Goal: Transaction & Acquisition: Purchase product/service

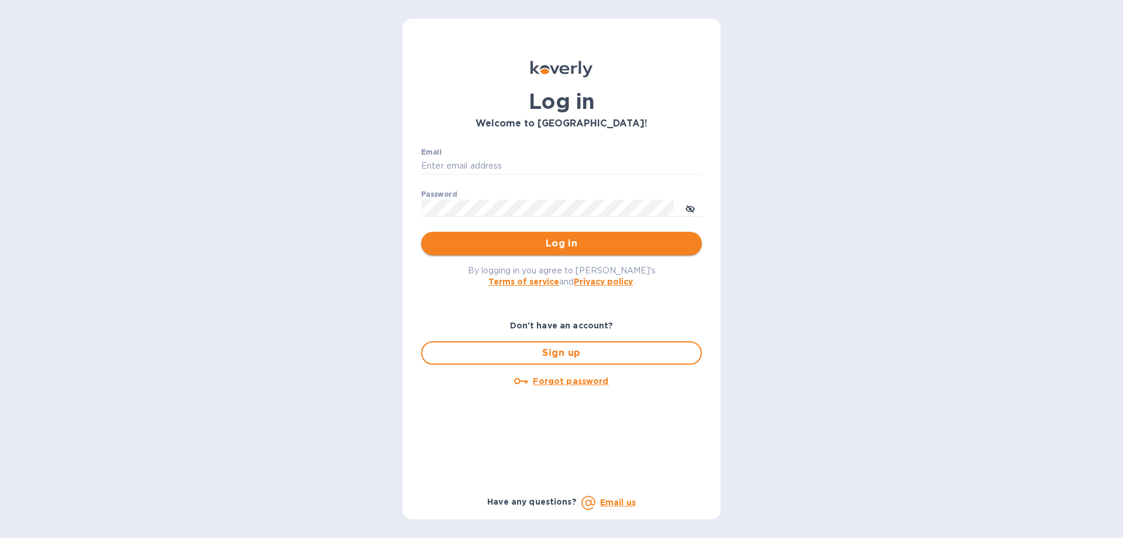
type input "rjoyce@morrishatchery.com"
click at [572, 244] on span "Log in" at bounding box center [562, 243] width 262 height 14
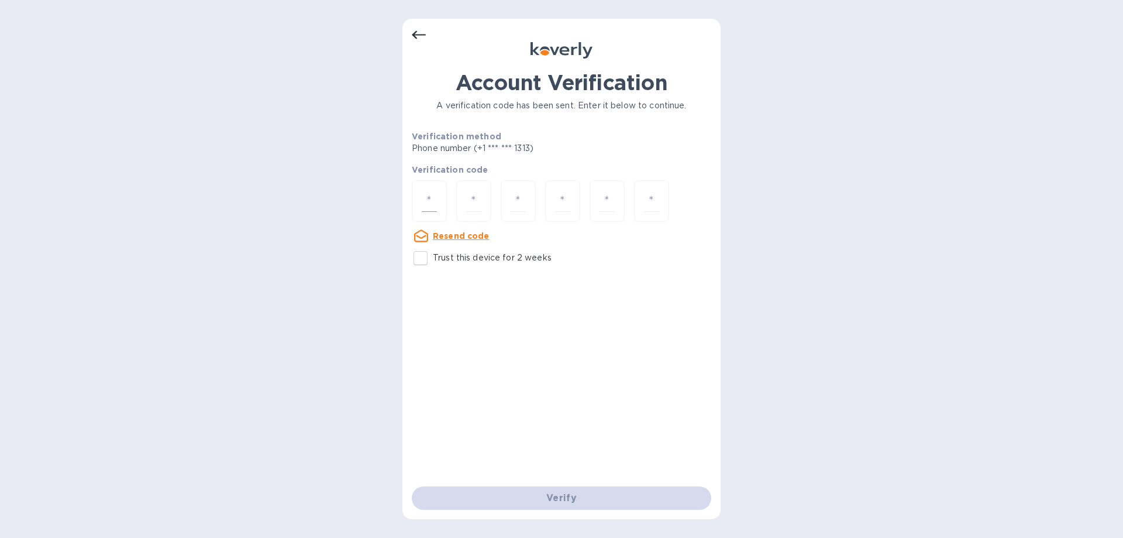
click at [442, 200] on div at bounding box center [429, 201] width 35 height 42
type input "9"
type input "6"
type input "9"
type input "2"
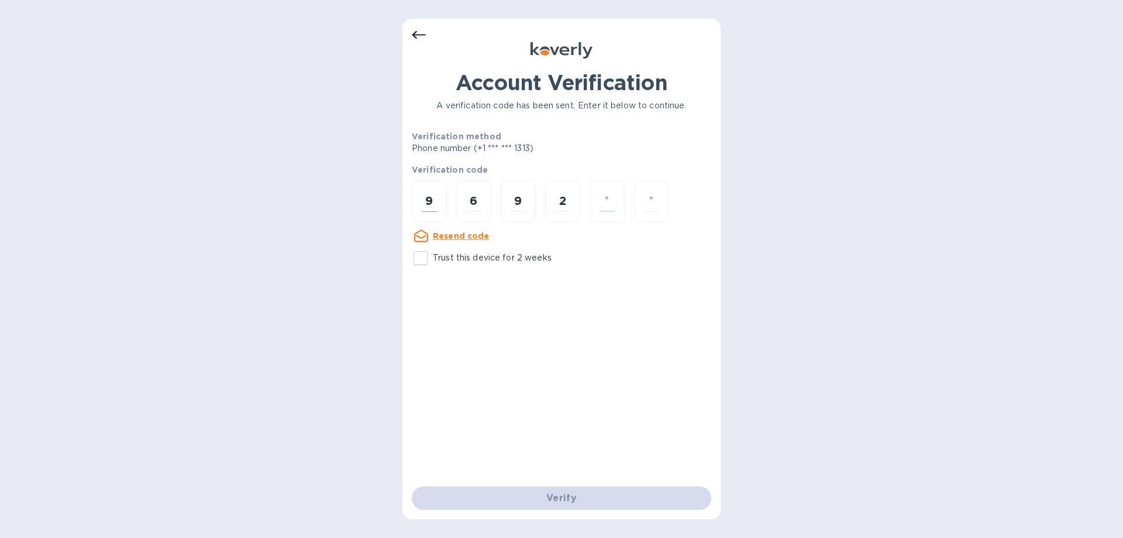
type input "9"
type input "1"
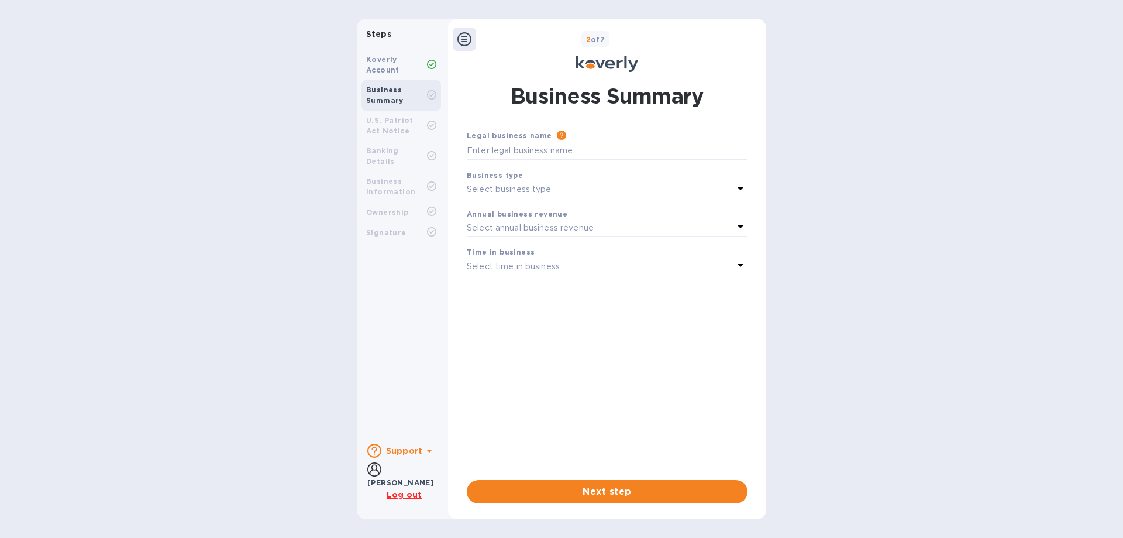
click at [416, 495] on u "Log out" at bounding box center [404, 494] width 35 height 9
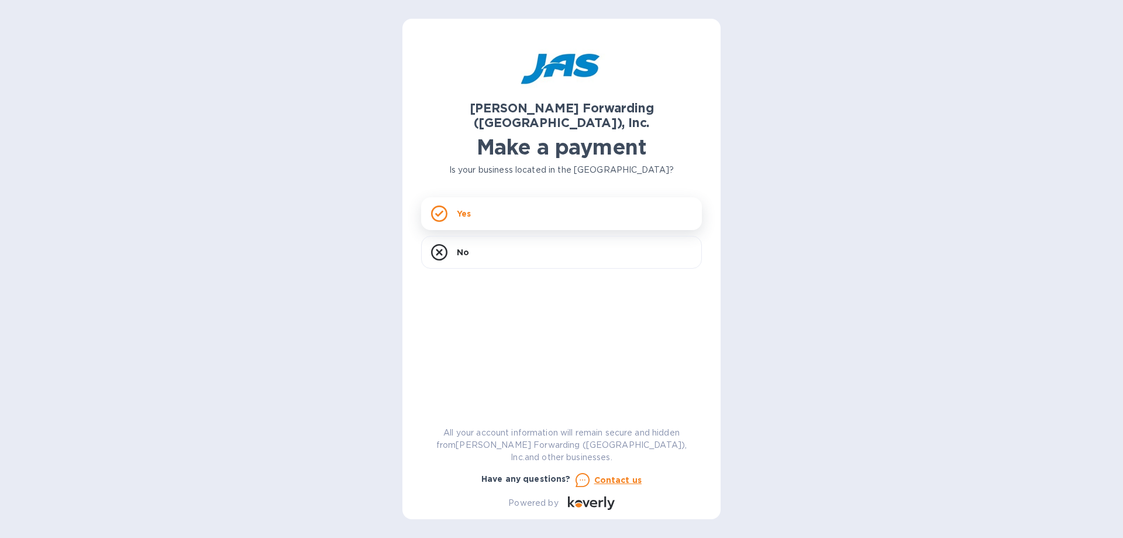
click at [454, 197] on div "Yes" at bounding box center [561, 213] width 281 height 33
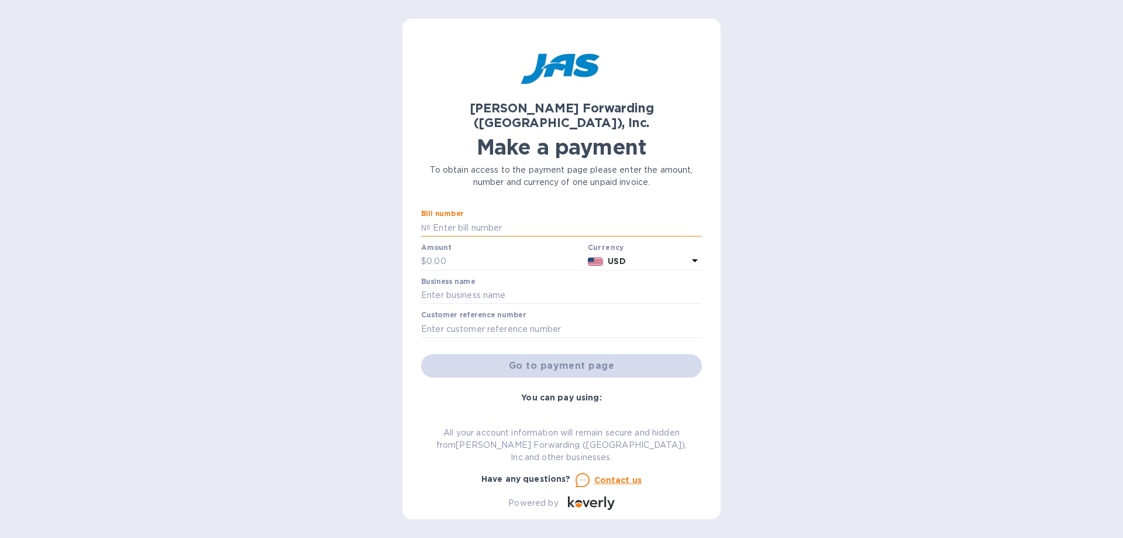
click at [503, 219] on input "text" at bounding box center [567, 228] width 272 height 18
type input "ATL503329110"
type input "5,026.94"
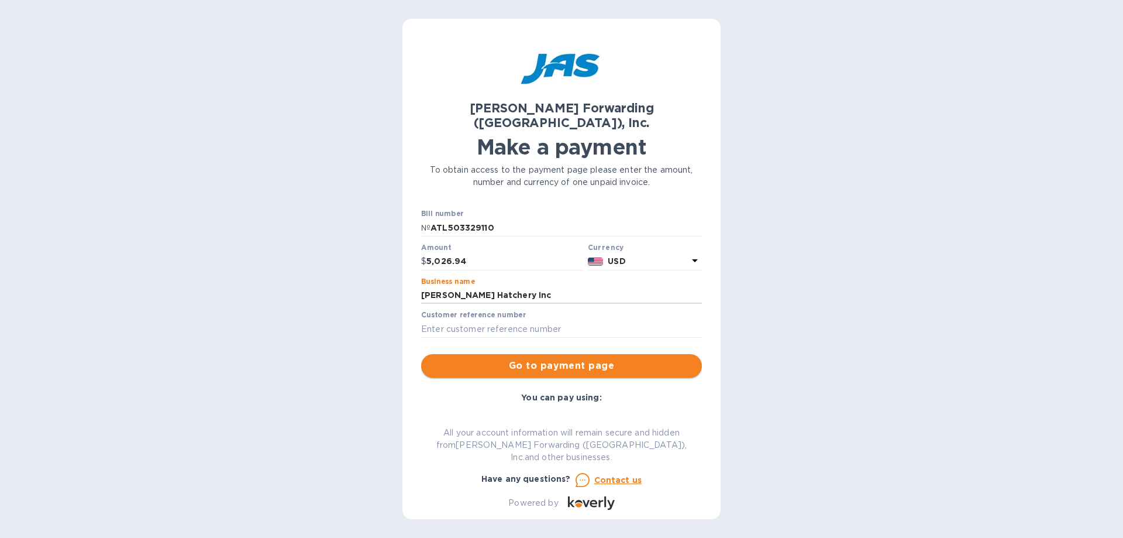
type input "[PERSON_NAME] Hatchery Inc"
click at [508, 359] on span "Go to payment page" at bounding box center [562, 366] width 262 height 14
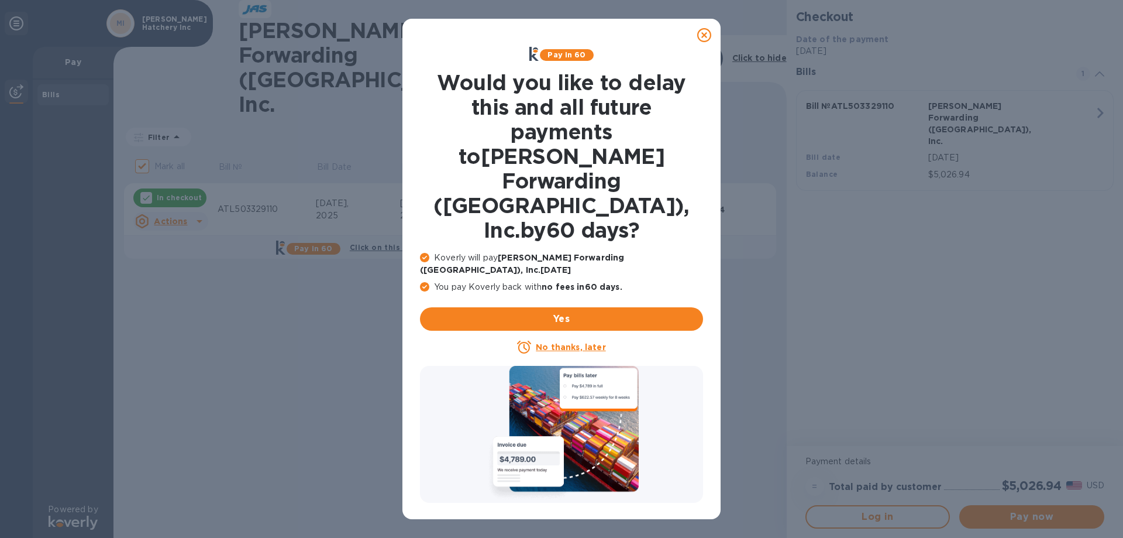
click at [557, 342] on u "No thanks, later" at bounding box center [571, 346] width 70 height 9
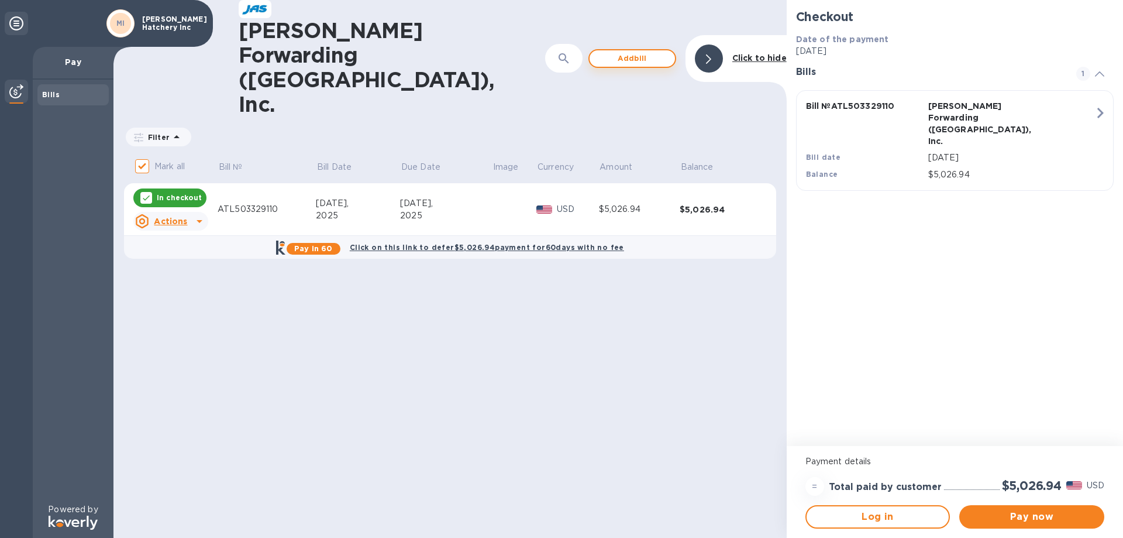
click at [644, 51] on span "Add bill" at bounding box center [632, 58] width 67 height 14
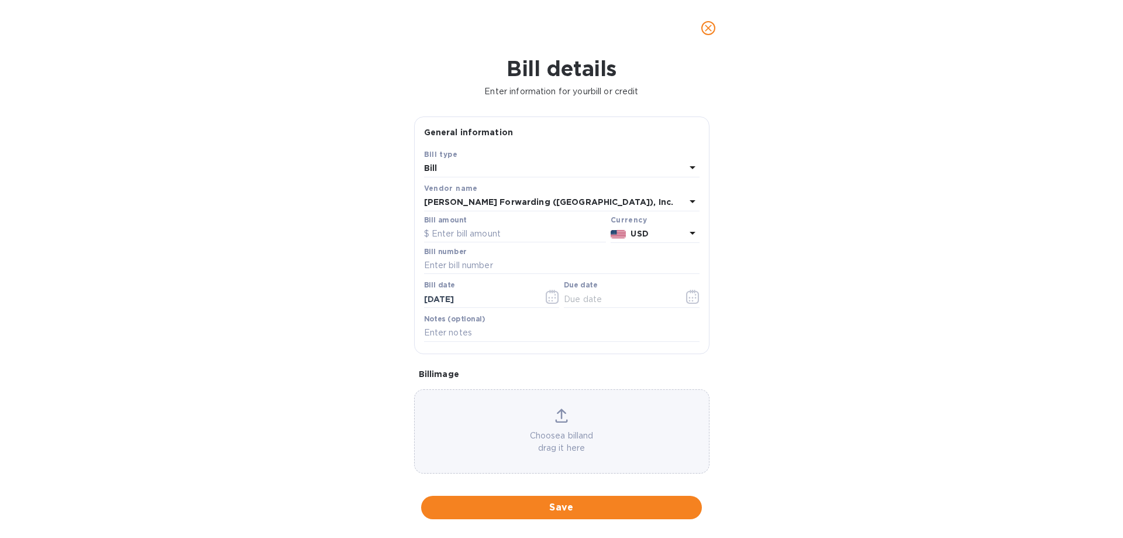
click at [465, 168] on div "Bill" at bounding box center [555, 168] width 262 height 16
click at [465, 199] on p "Bill" at bounding box center [558, 196] width 248 height 12
click at [463, 243] on input "text" at bounding box center [515, 234] width 182 height 18
type input "6,427.69"
type input "ATL503356595"
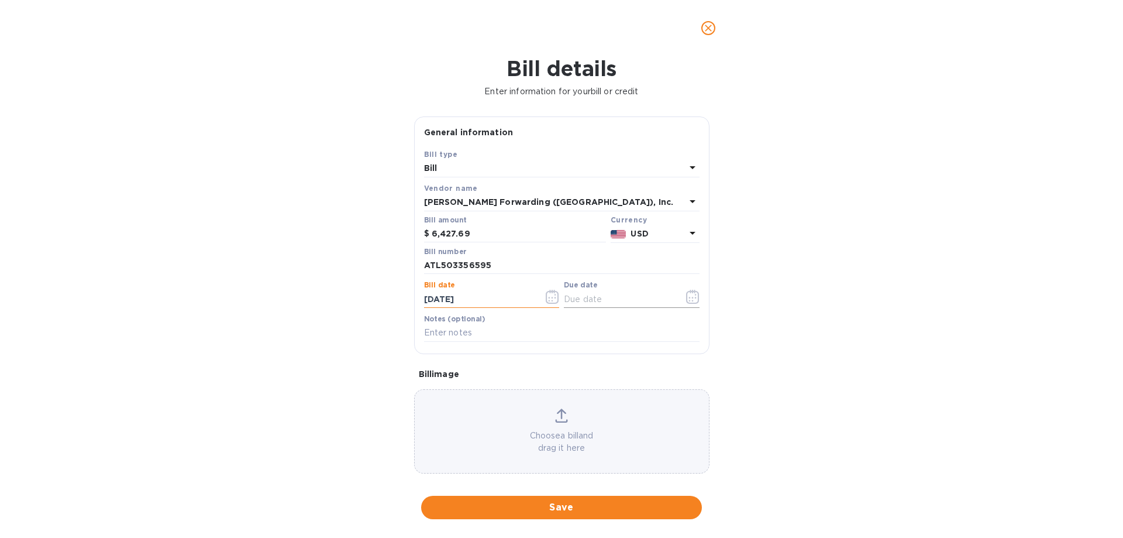
type input "[DATE]"
click at [686, 304] on icon "button" at bounding box center [692, 297] width 13 height 14
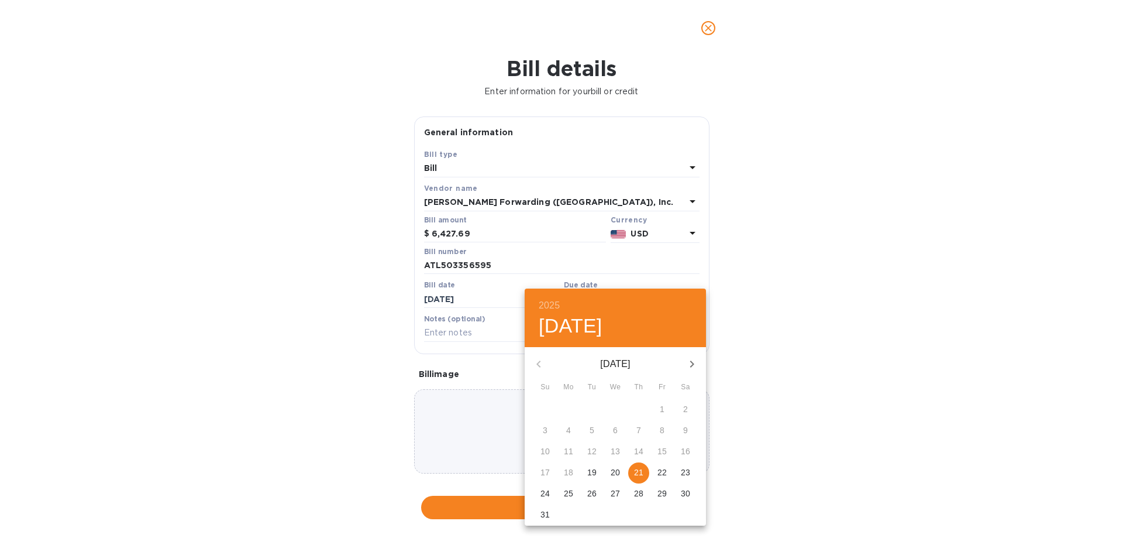
click at [691, 365] on icon "button" at bounding box center [692, 364] width 14 height 14
click at [641, 448] on p "18" at bounding box center [638, 451] width 9 height 12
type input "[DATE]"
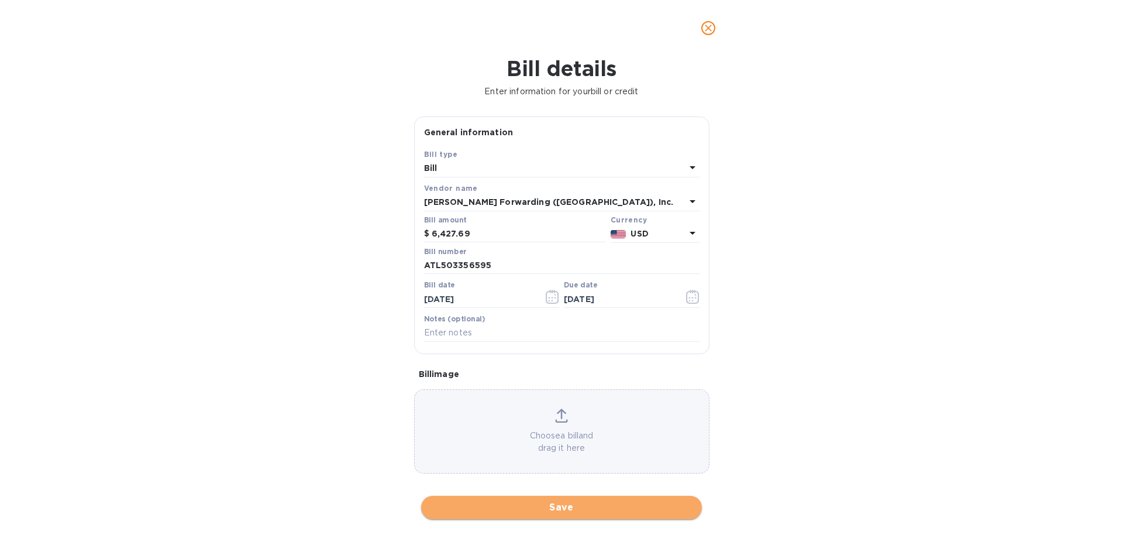
click at [579, 504] on span "Save" at bounding box center [562, 507] width 262 height 14
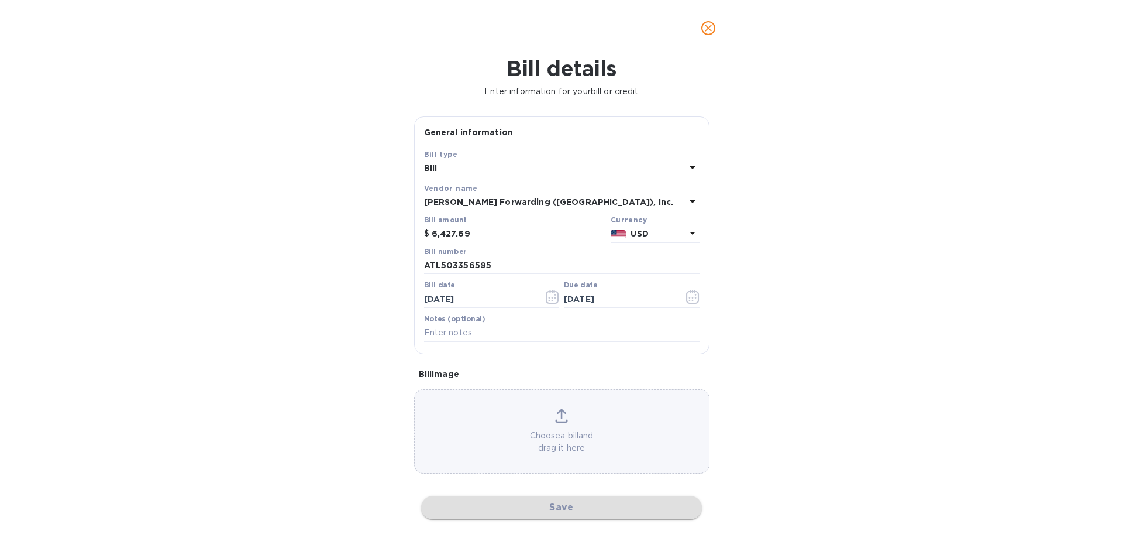
checkbox input "false"
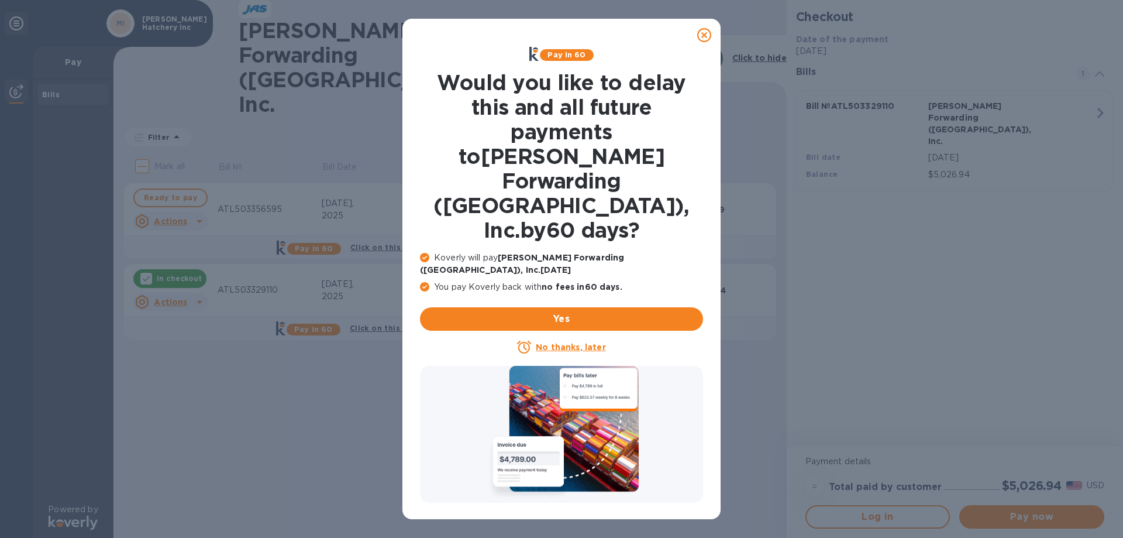
click at [573, 342] on u "No thanks, later" at bounding box center [571, 346] width 70 height 9
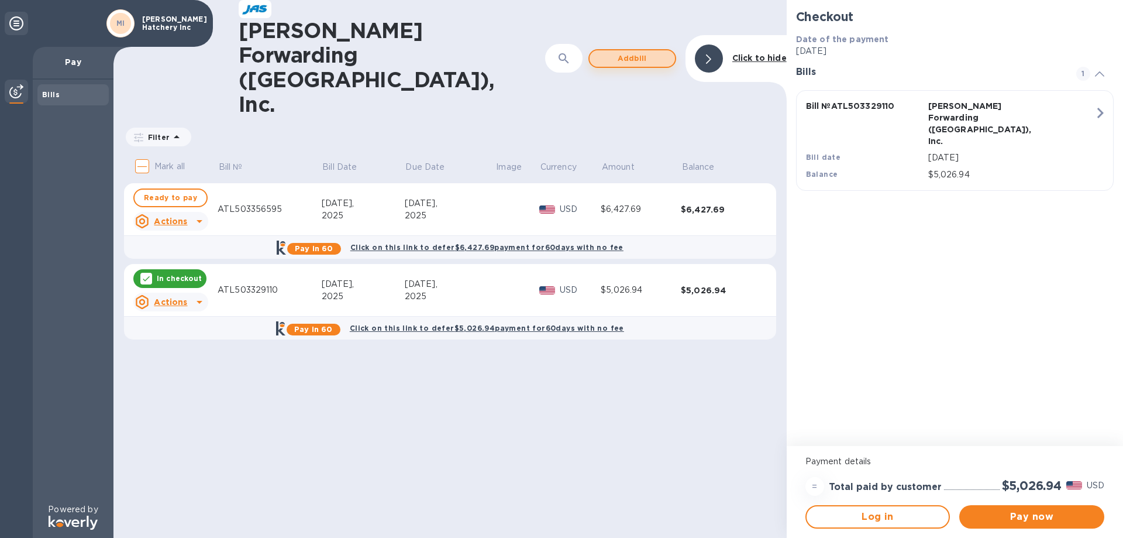
click at [663, 51] on span "Add bill" at bounding box center [632, 58] width 67 height 14
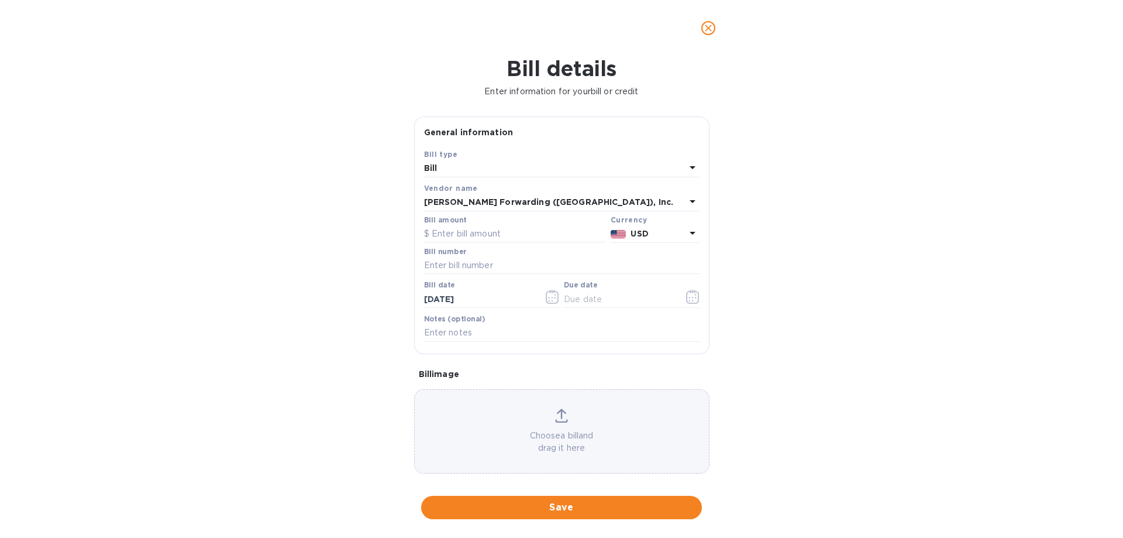
click at [690, 174] on icon at bounding box center [693, 167] width 14 height 14
click at [541, 215] on p "Credit" at bounding box center [558, 217] width 248 height 12
click at [515, 243] on input "text" at bounding box center [515, 234] width 182 height 18
type input "1,138.50"
type input "ATL500754885"
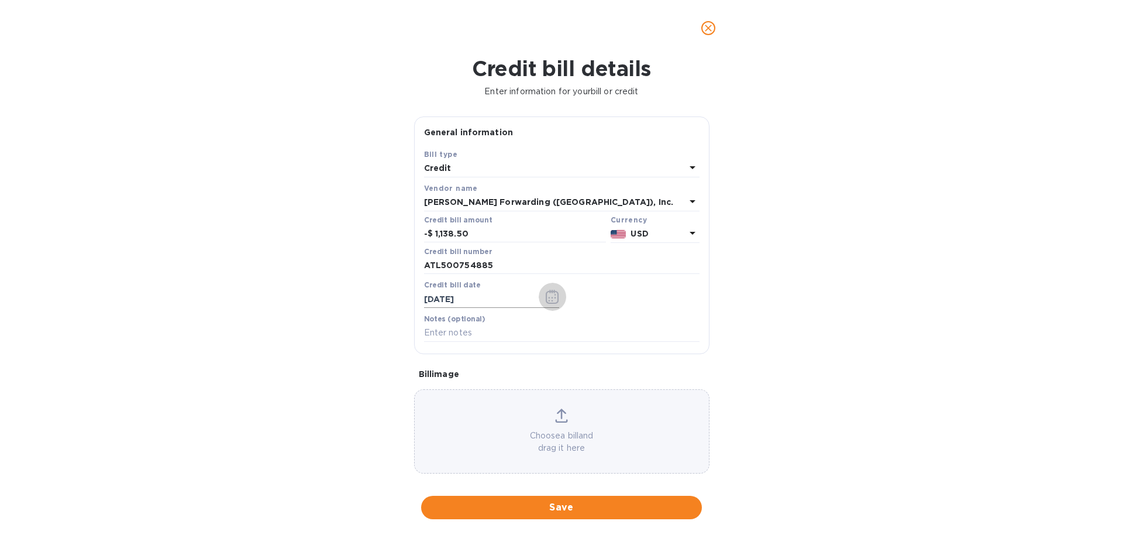
click at [546, 304] on icon "button" at bounding box center [552, 297] width 13 height 14
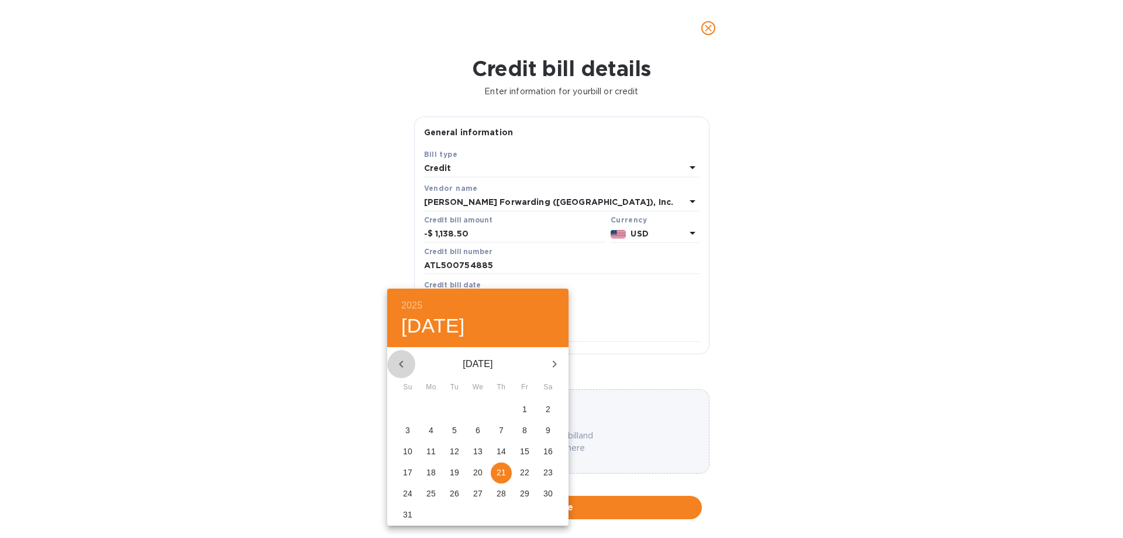
click at [403, 360] on icon "button" at bounding box center [401, 364] width 14 height 14
click at [476, 431] on p "9" at bounding box center [478, 430] width 5 height 12
type input "[DATE]"
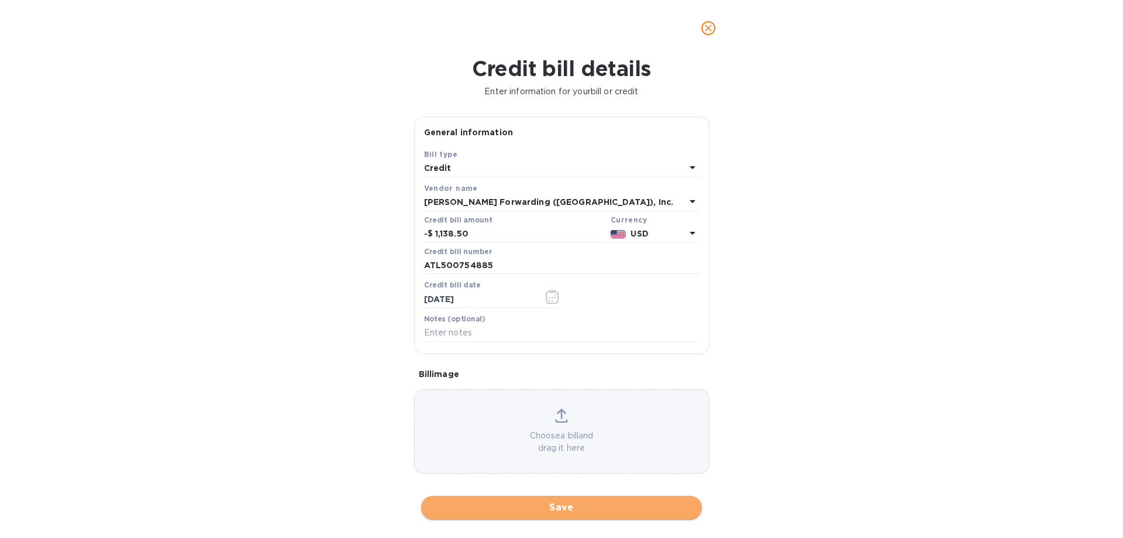
click at [525, 505] on span "Save" at bounding box center [562, 507] width 262 height 14
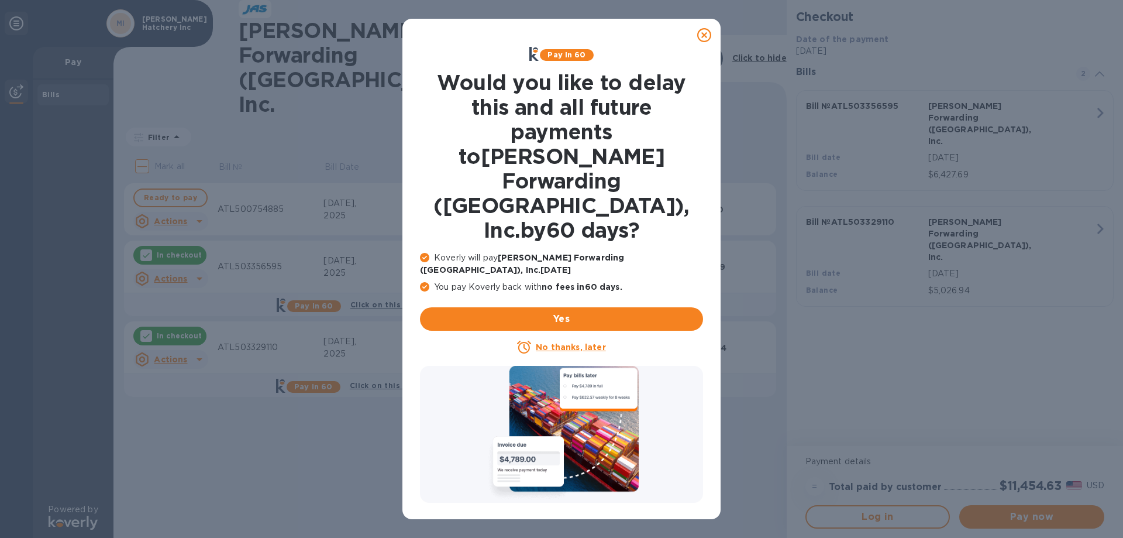
click at [549, 342] on u "No thanks, later" at bounding box center [571, 346] width 70 height 9
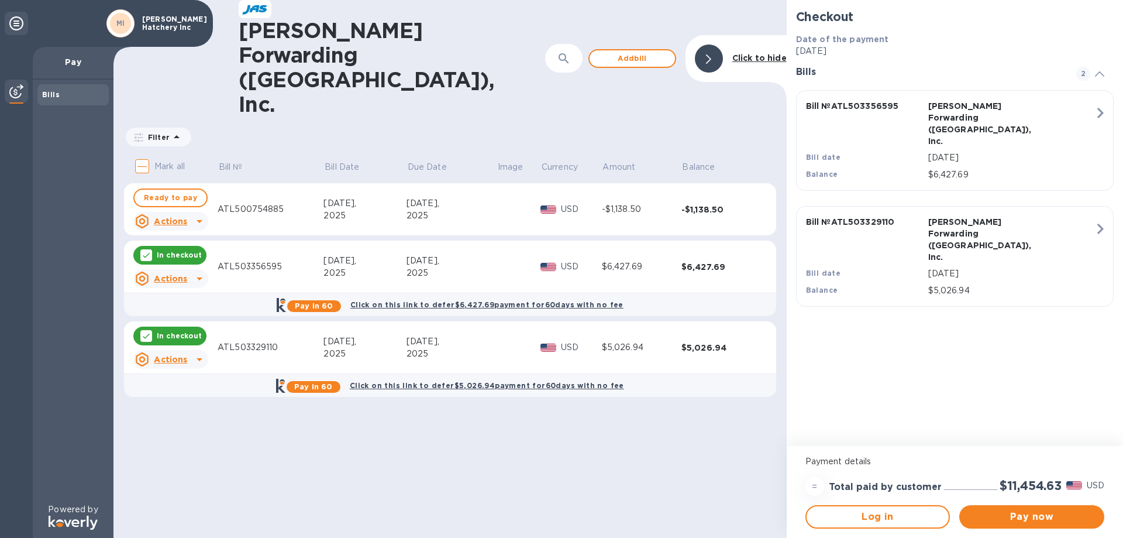
click at [180, 355] on u "Actions" at bounding box center [170, 359] width 33 height 9
click at [178, 341] on b "Open bill" at bounding box center [185, 338] width 39 height 9
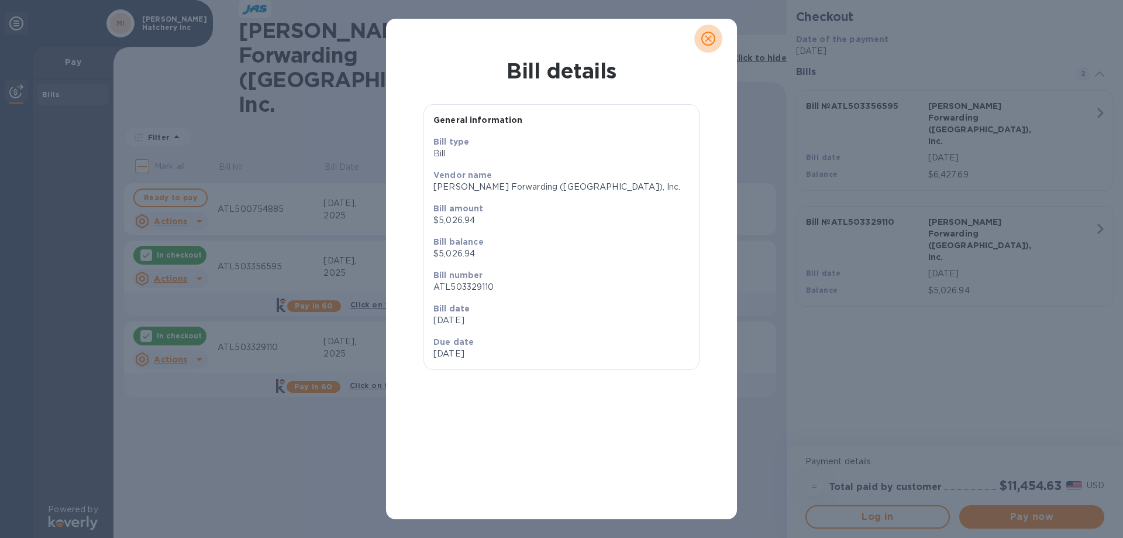
click at [706, 41] on icon "close" at bounding box center [709, 39] width 12 height 12
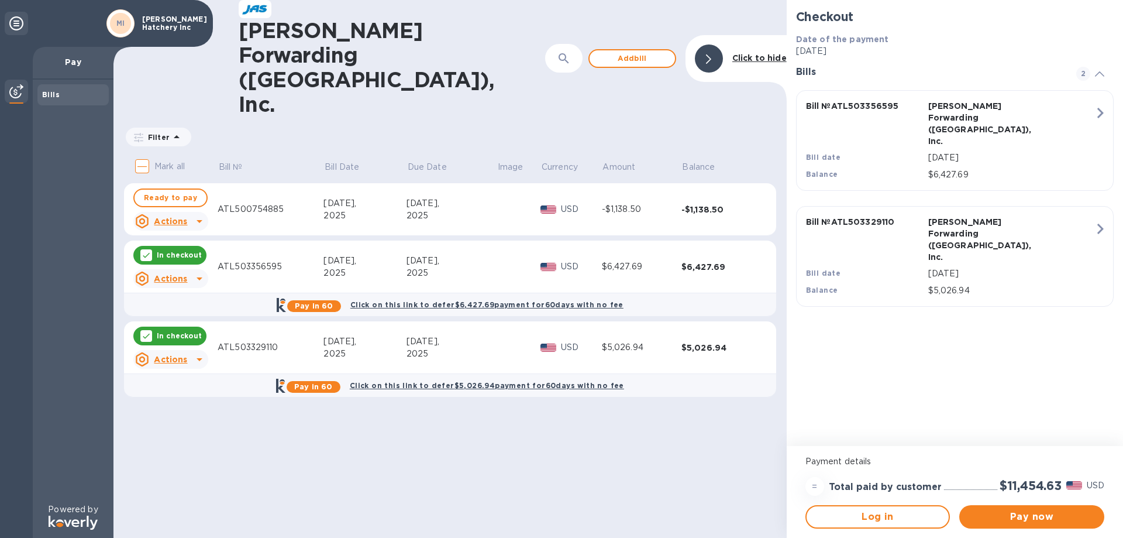
click at [163, 355] on u "Actions" at bounding box center [170, 359] width 33 height 9
click at [167, 365] on b "Delete" at bounding box center [180, 366] width 29 height 9
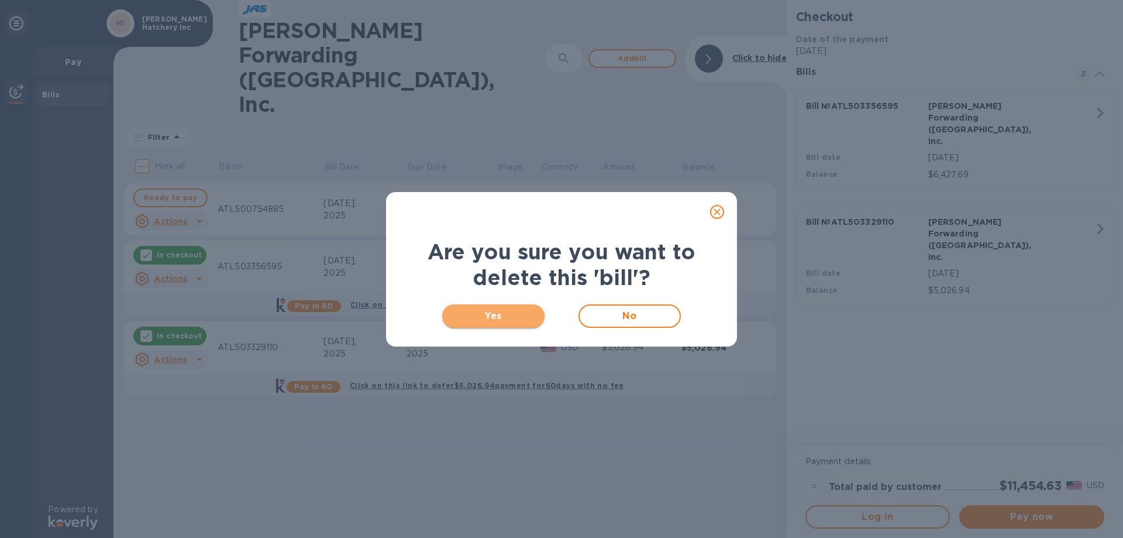
click at [499, 323] on span "Yes" at bounding box center [494, 316] width 84 height 14
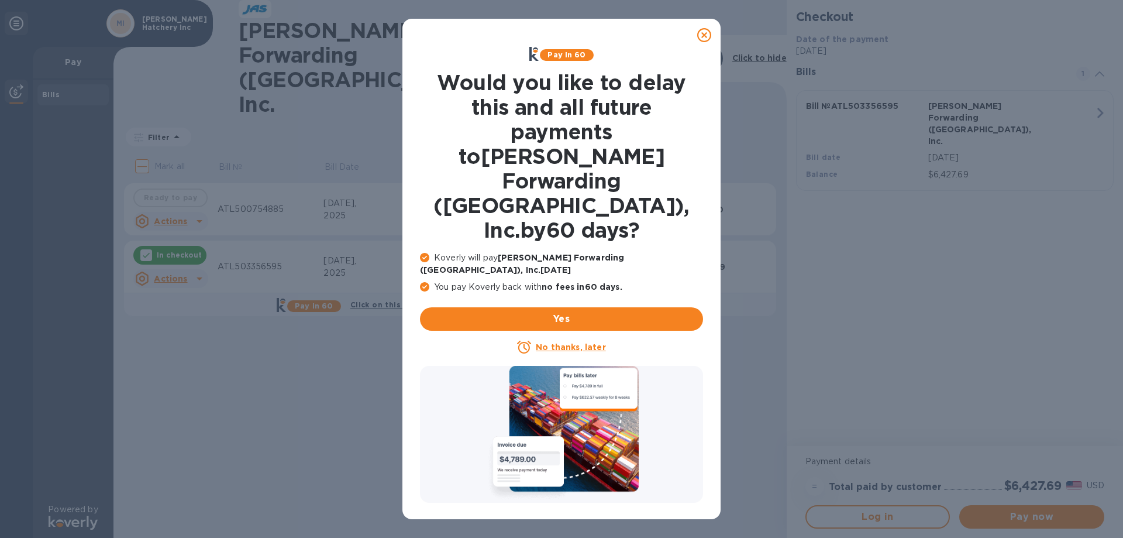
click at [557, 342] on u "No thanks, later" at bounding box center [571, 346] width 70 height 9
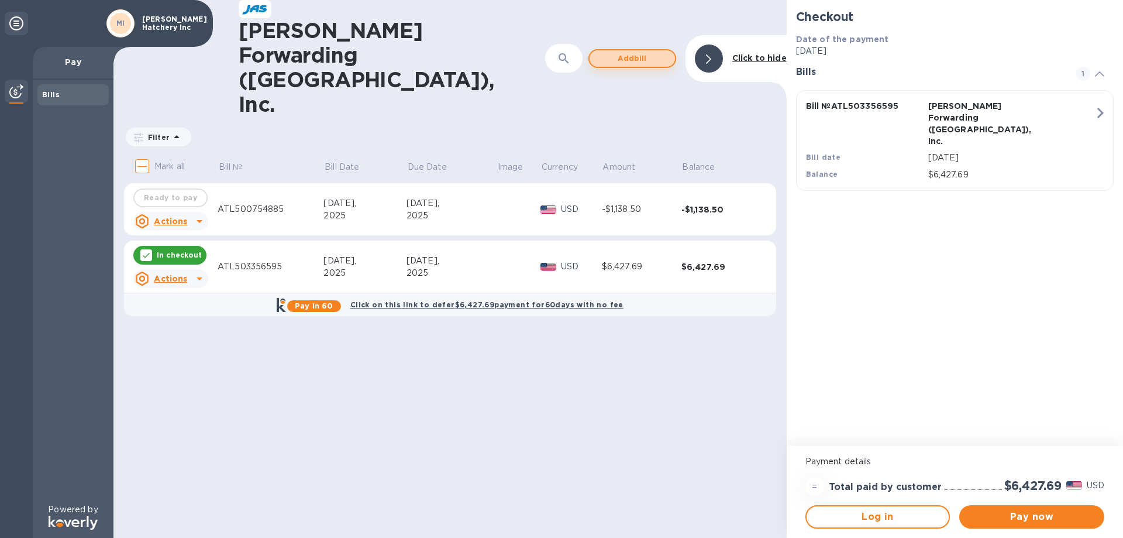
click at [626, 51] on span "Add bill" at bounding box center [632, 58] width 67 height 14
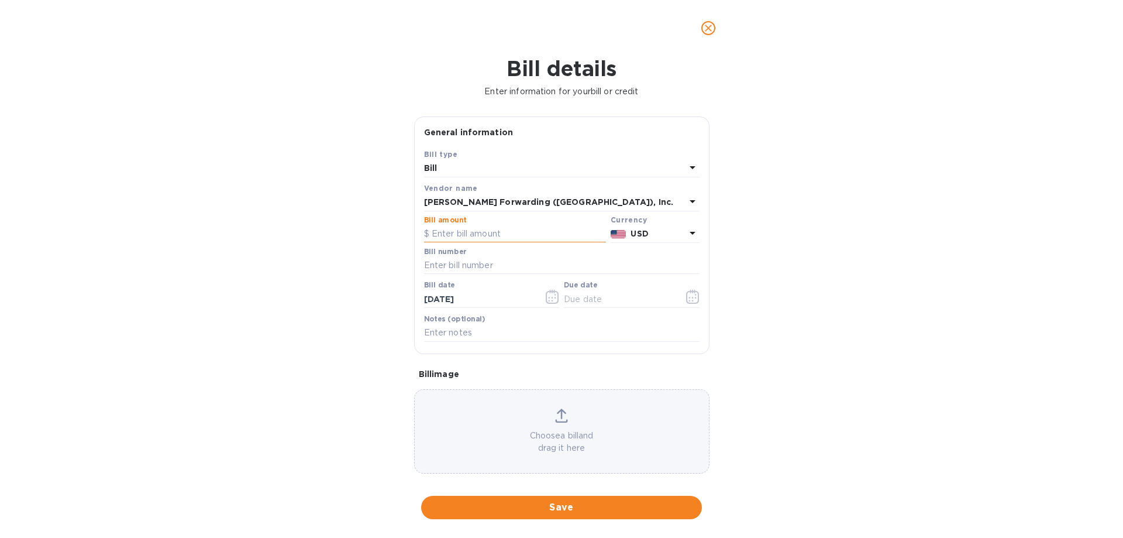
click at [526, 243] on input "text" at bounding box center [515, 234] width 182 height 18
type input "6,165.44"
type input "ATL503329110"
type input "[DATE]"
click at [556, 304] on icon "button" at bounding box center [552, 297] width 13 height 14
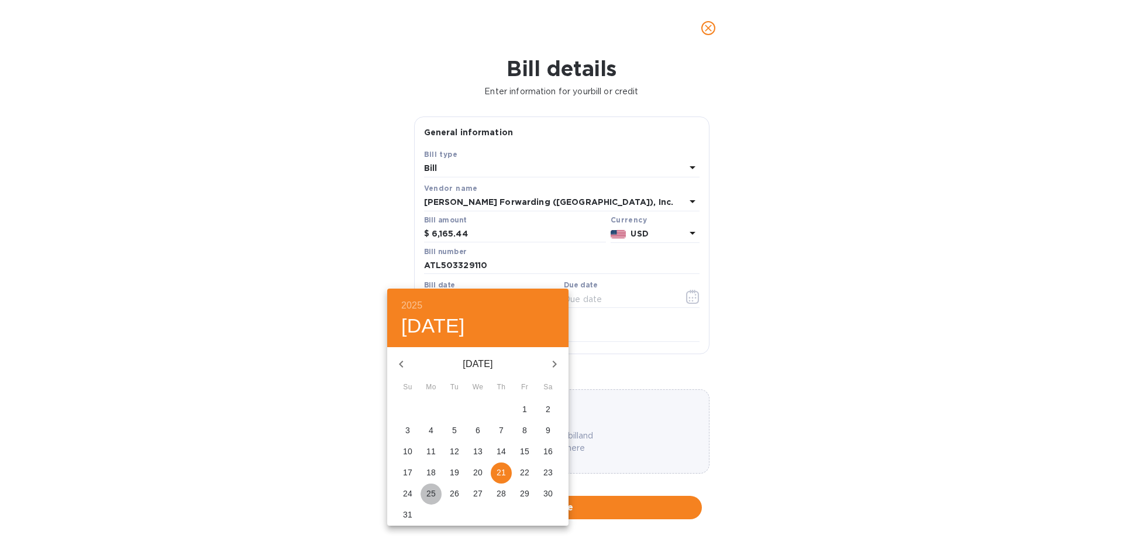
click at [434, 494] on p "25" at bounding box center [431, 493] width 9 height 12
type input "[DATE]"
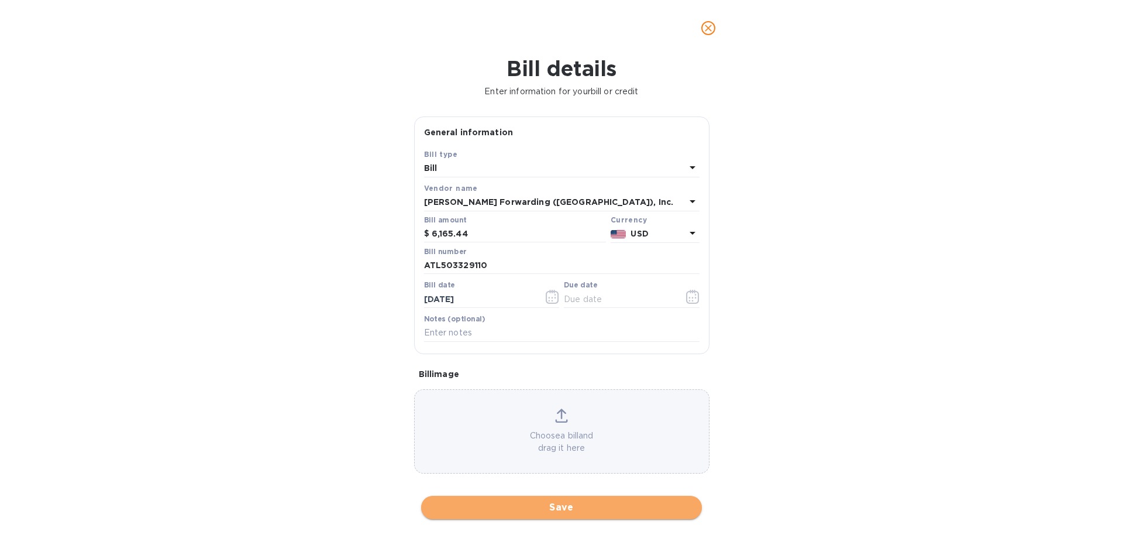
click at [569, 508] on span "Save" at bounding box center [562, 507] width 262 height 14
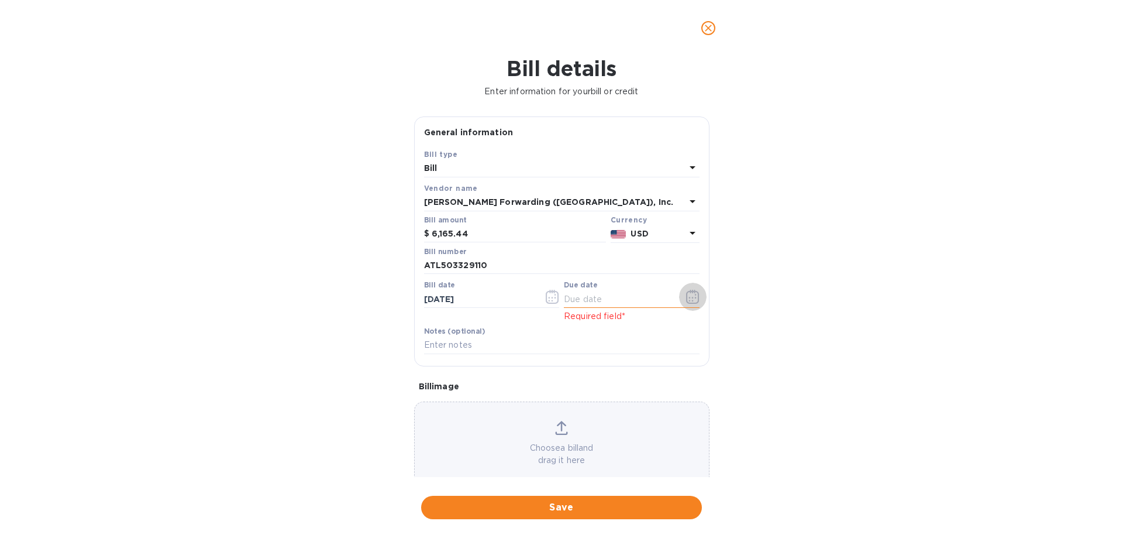
click at [688, 304] on icon "button" at bounding box center [692, 297] width 13 height 14
type input "[DATE]"
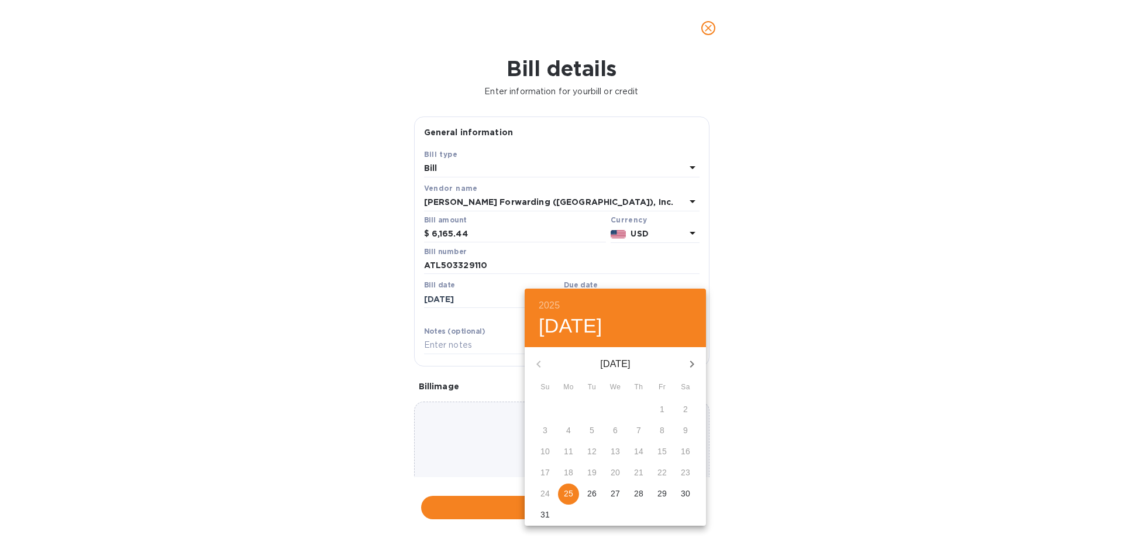
click at [570, 498] on p "25" at bounding box center [568, 493] width 9 height 12
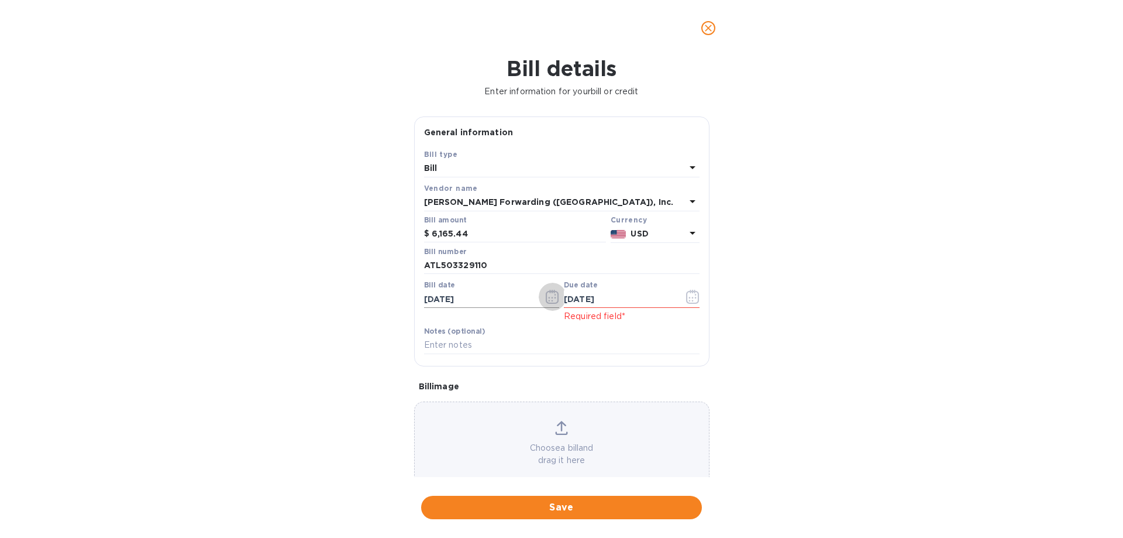
click at [546, 304] on icon "button" at bounding box center [552, 297] width 13 height 14
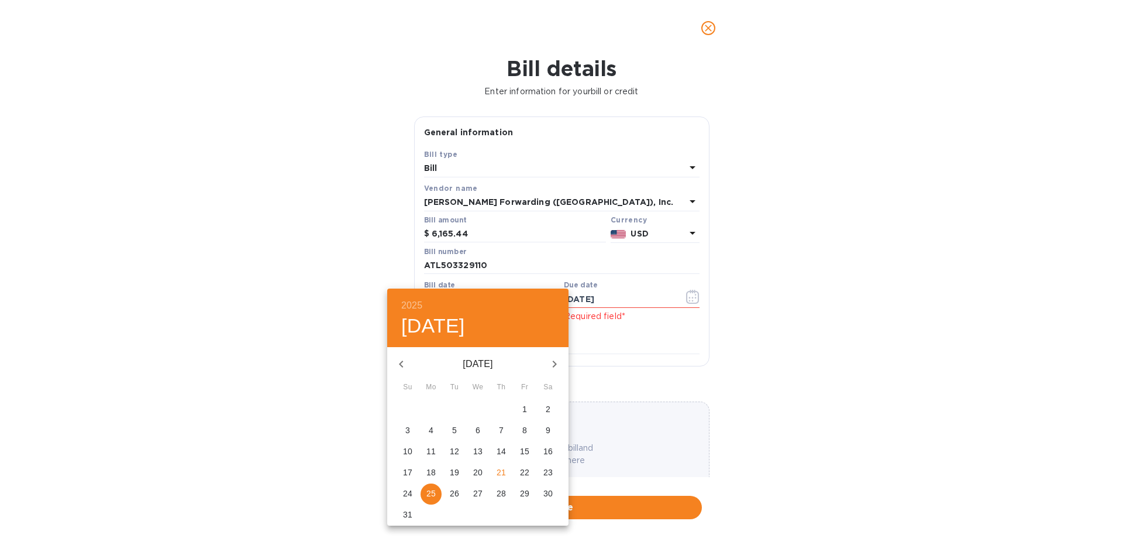
click at [400, 360] on icon "button" at bounding box center [401, 364] width 14 height 14
click at [527, 475] on p "25" at bounding box center [524, 472] width 9 height 12
type input "[DATE]"
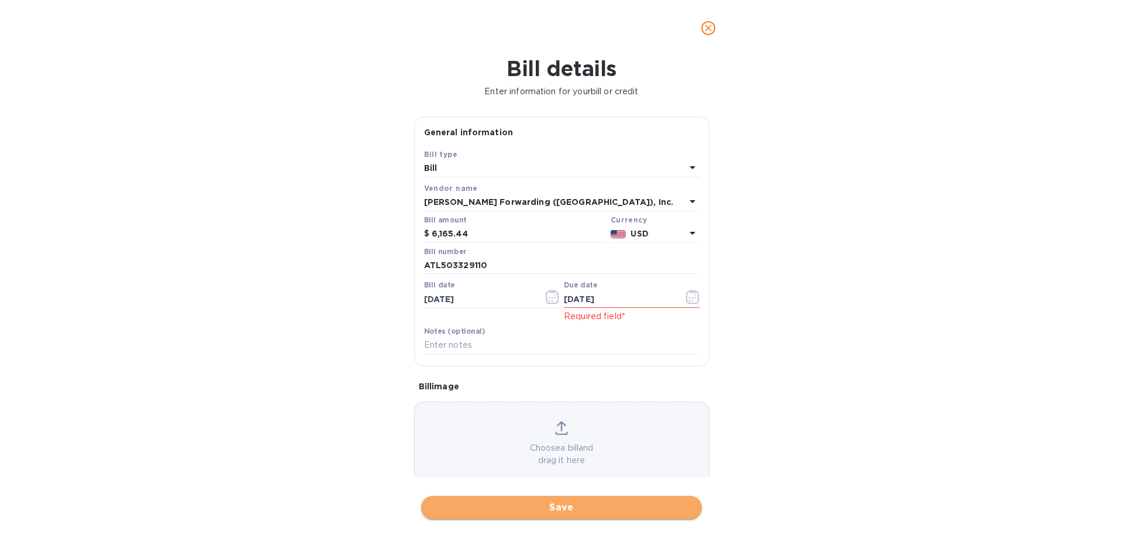
click at [562, 508] on span "Save" at bounding box center [562, 507] width 262 height 14
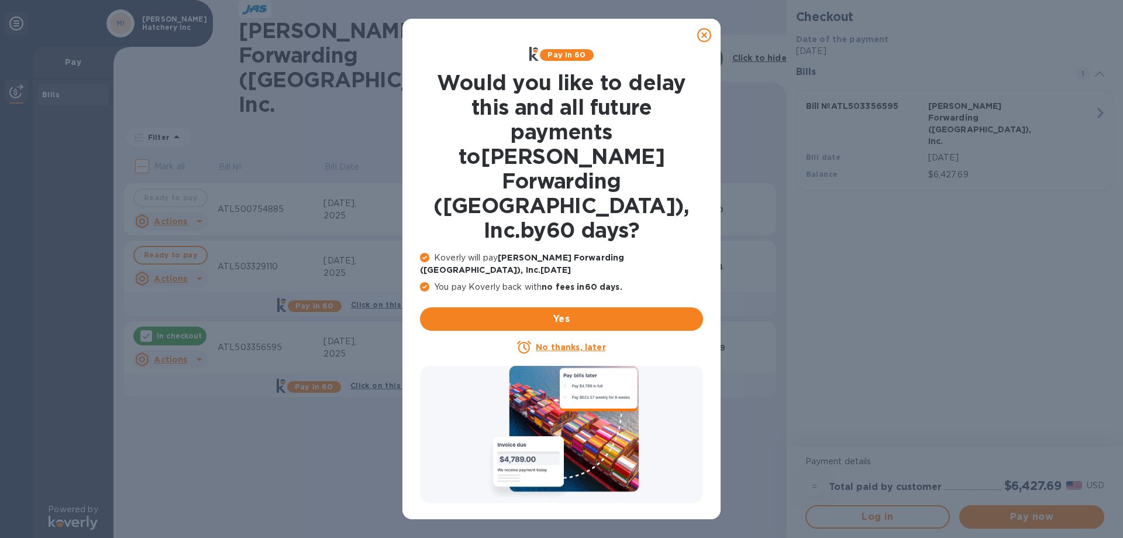
click at [572, 342] on u "No thanks, later" at bounding box center [571, 346] width 70 height 9
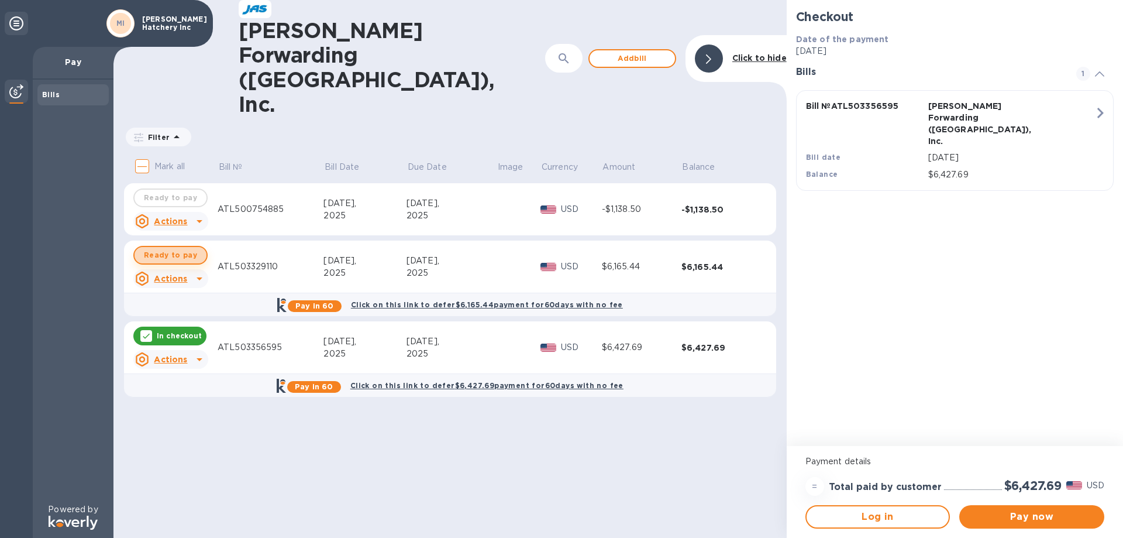
click at [183, 248] on span "Ready to pay" at bounding box center [170, 255] width 53 height 14
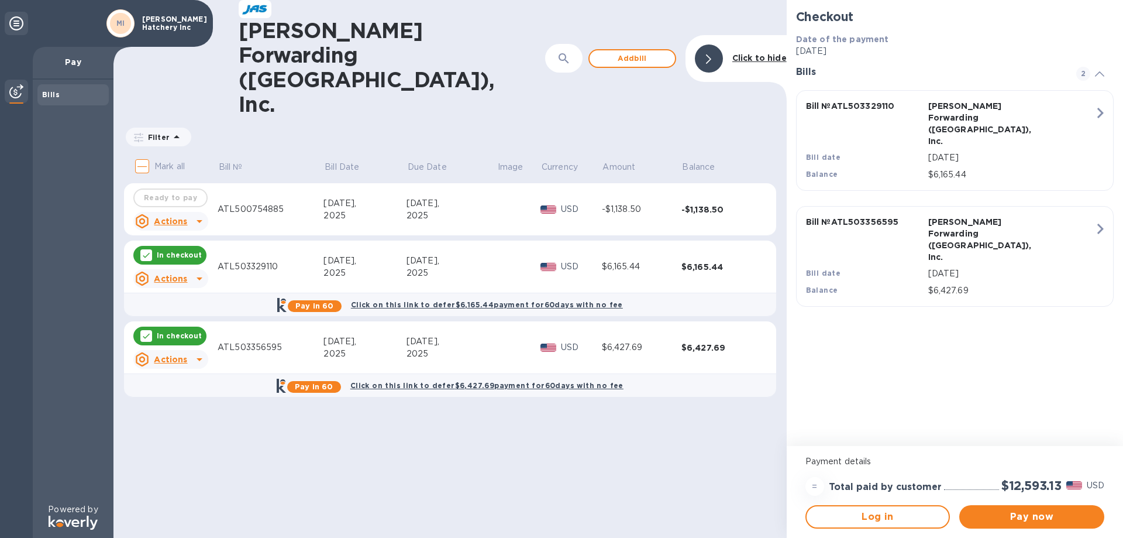
click at [192, 186] on div "Ready to pay" at bounding box center [171, 197] width 80 height 23
click at [193, 214] on icon at bounding box center [200, 221] width 14 height 14
click at [175, 152] on div at bounding box center [561, 269] width 1123 height 538
click at [245, 183] on td "ATL500754885" at bounding box center [271, 209] width 106 height 53
click at [191, 186] on div "Ready to pay" at bounding box center [171, 197] width 80 height 23
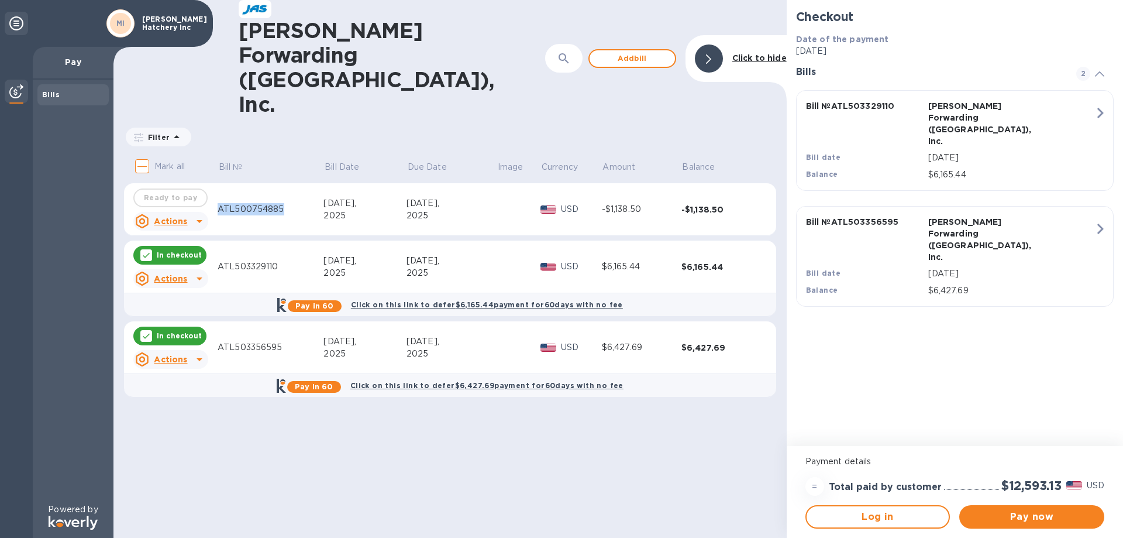
click at [191, 186] on div "Ready to pay" at bounding box center [171, 197] width 80 height 23
click at [138, 214] on icon at bounding box center [142, 221] width 14 height 14
click at [163, 226] on div at bounding box center [154, 230] width 19 height 19
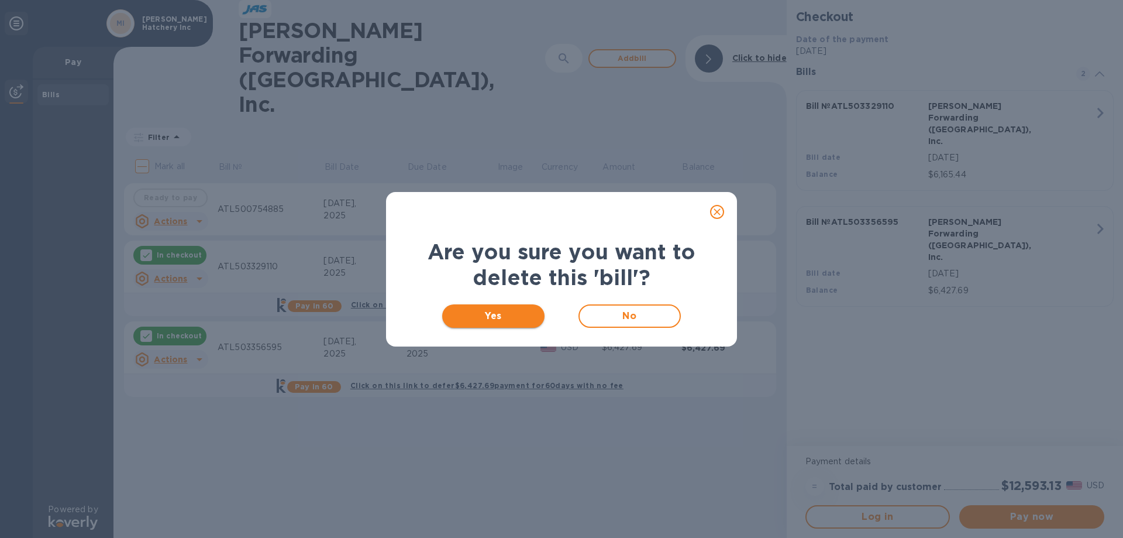
click at [516, 312] on span "Yes" at bounding box center [494, 316] width 84 height 14
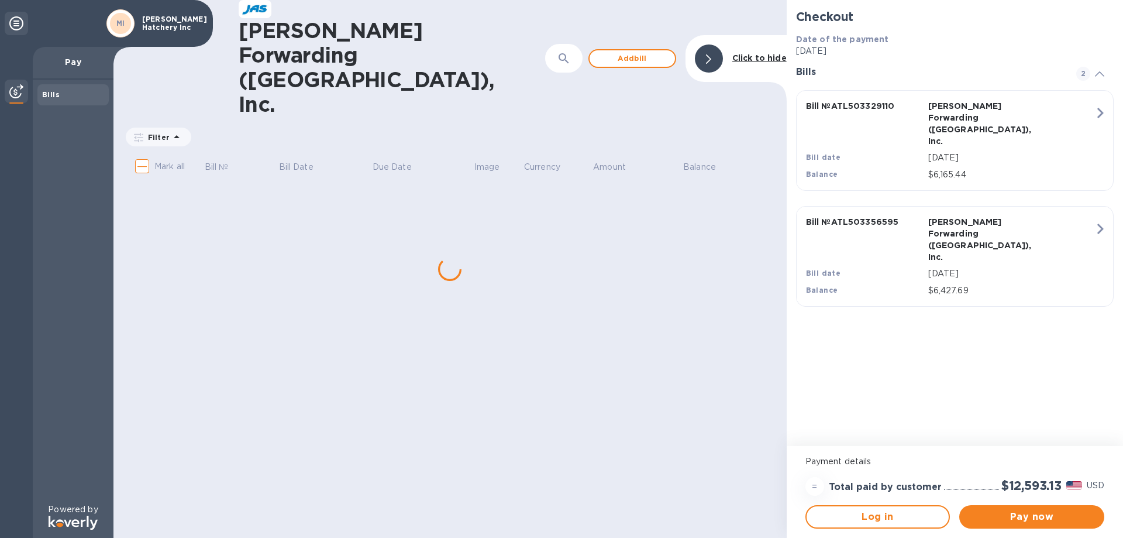
checkbox input "true"
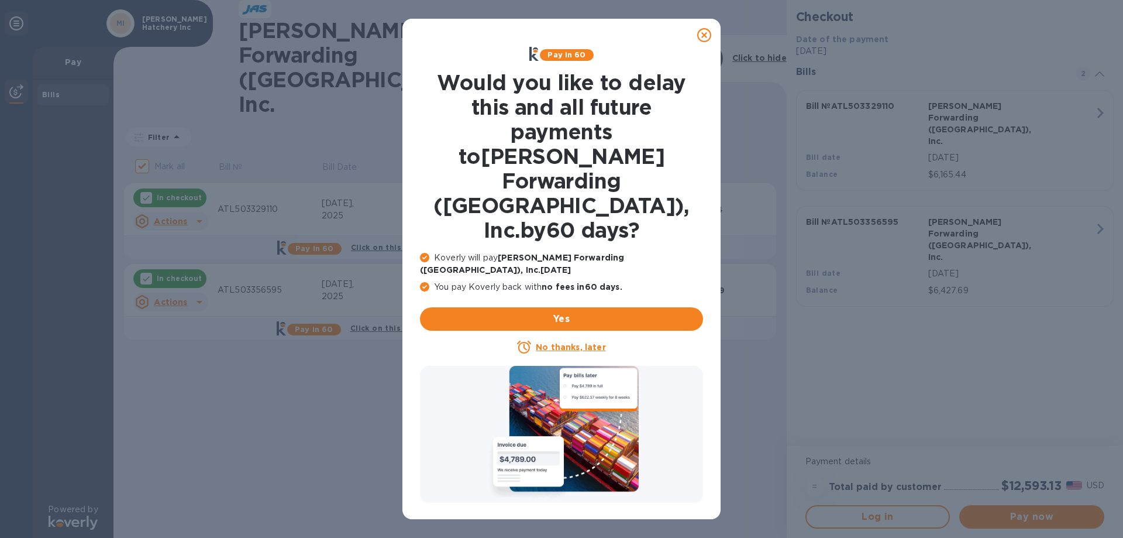
click at [568, 342] on u "No thanks, later" at bounding box center [571, 346] width 70 height 9
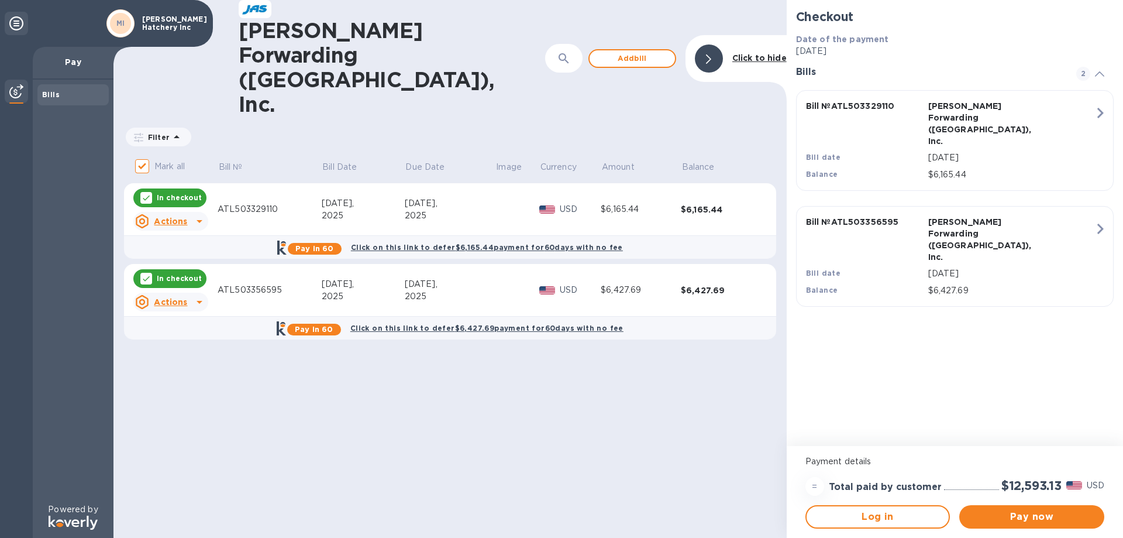
click at [198, 220] on icon at bounding box center [200, 221] width 6 height 3
click at [179, 225] on b "Delete" at bounding box center [180, 228] width 29 height 9
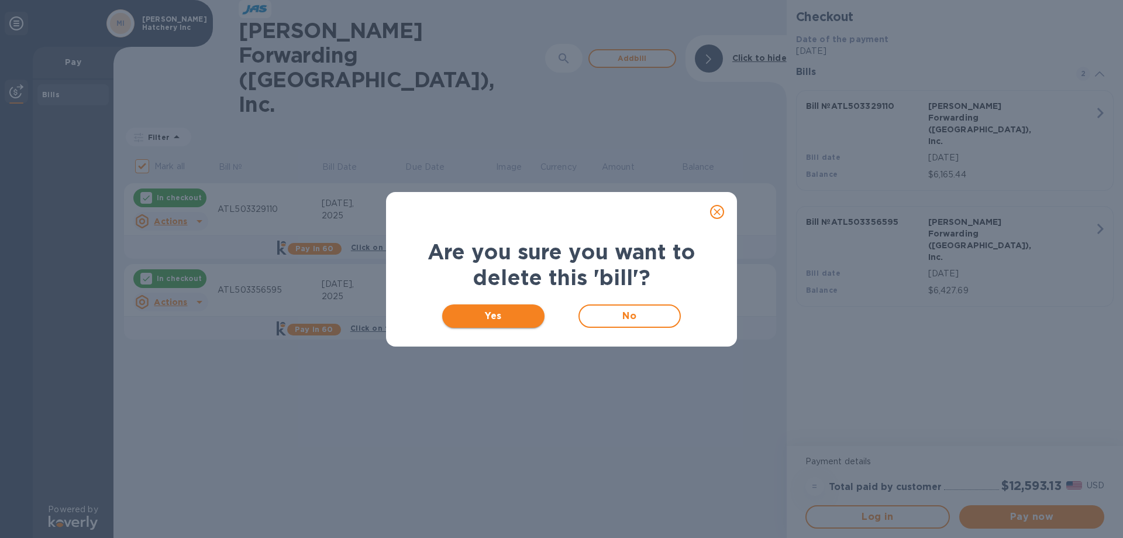
click at [497, 311] on span "Yes" at bounding box center [494, 316] width 84 height 14
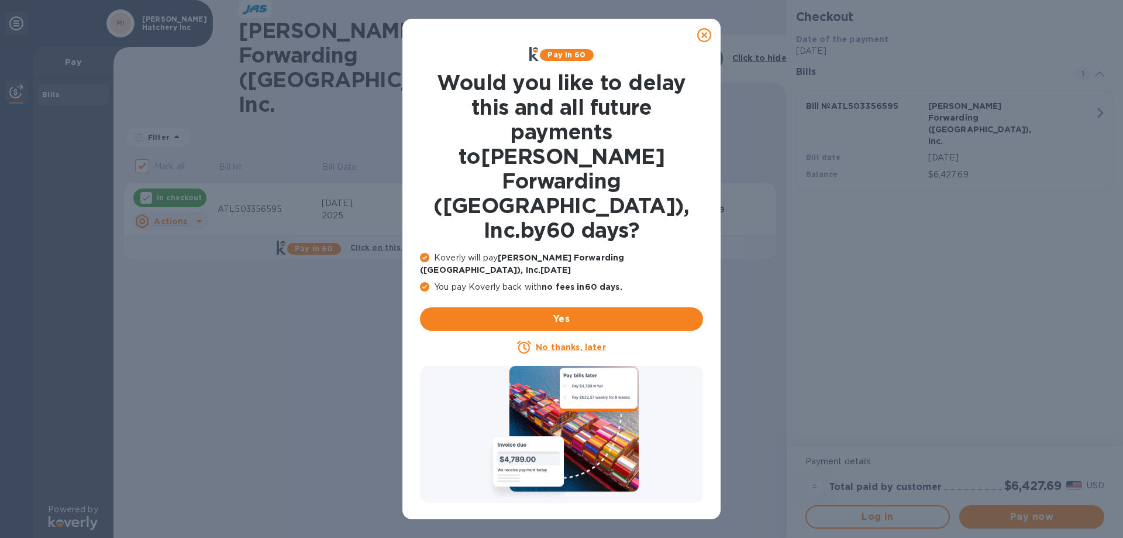
click at [571, 342] on u "No thanks, later" at bounding box center [571, 346] width 70 height 9
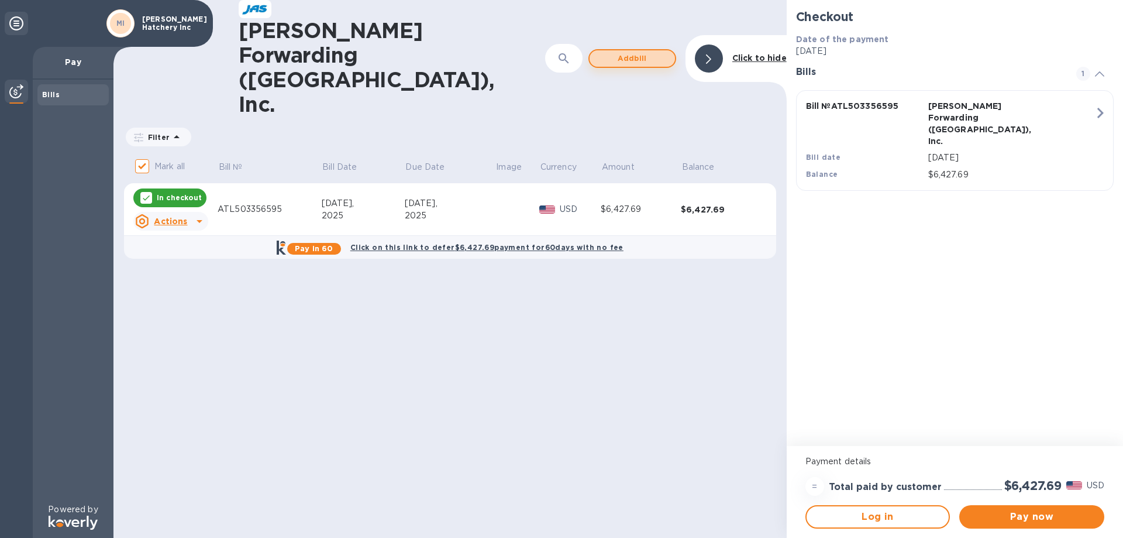
click at [637, 51] on span "Add bill" at bounding box center [632, 58] width 67 height 14
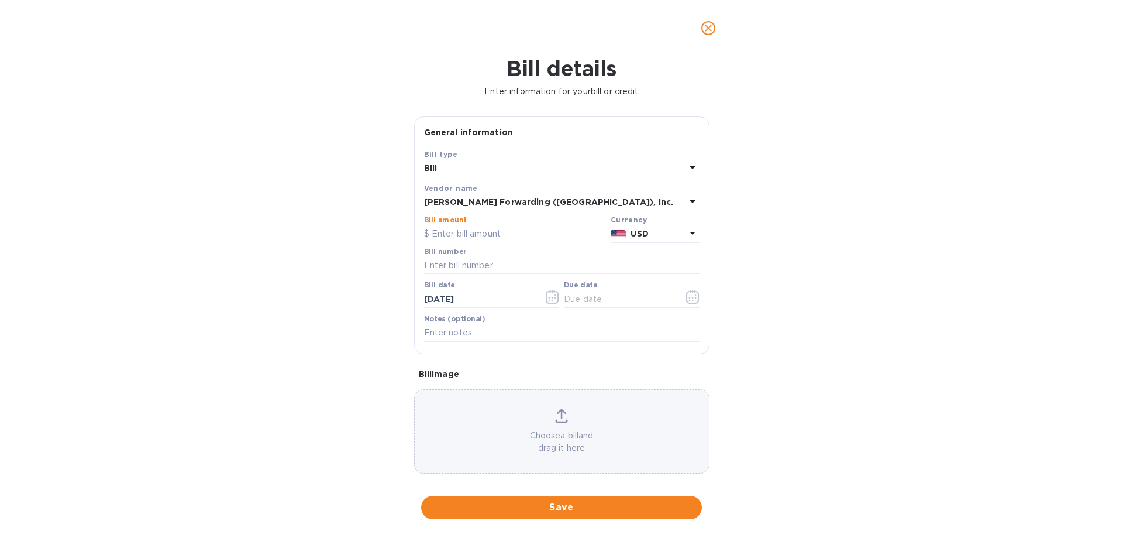
click at [483, 243] on input "text" at bounding box center [515, 234] width 182 height 18
type input "5,026.94"
click at [528, 274] on input "text" at bounding box center [562, 266] width 276 height 18
type input "ATL503329110"
click at [555, 295] on icon "button" at bounding box center [556, 295] width 2 height 2
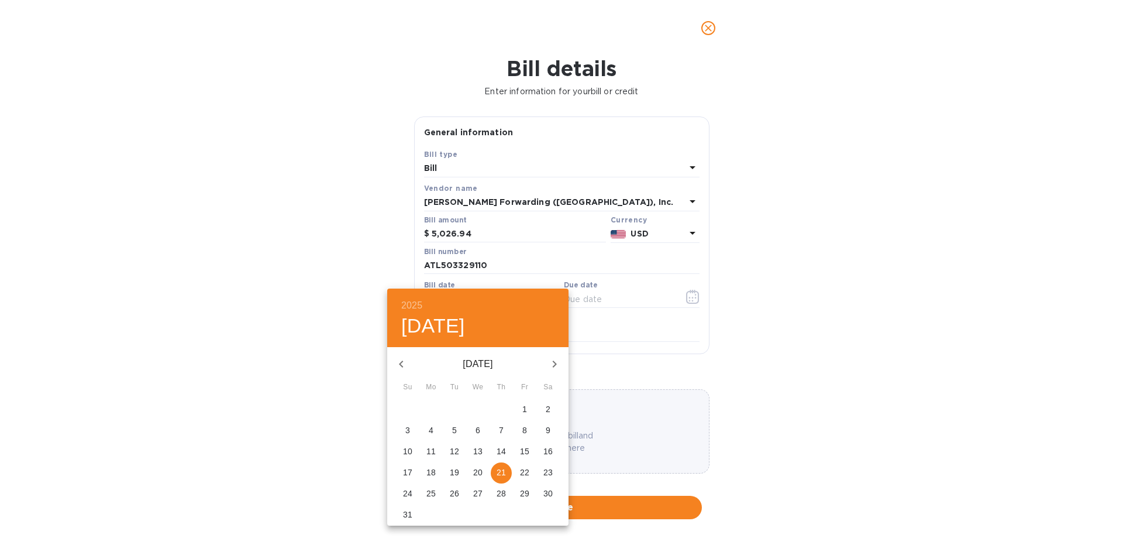
click at [406, 366] on icon "button" at bounding box center [401, 364] width 14 height 14
click at [520, 475] on p "25" at bounding box center [524, 472] width 9 height 12
type input "[DATE]"
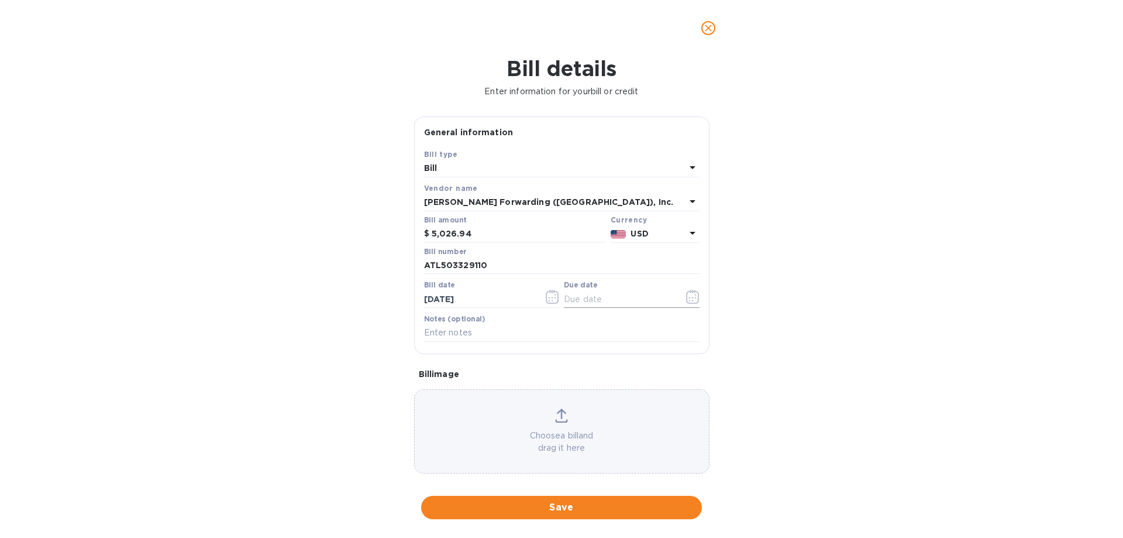
click at [686, 304] on icon "button" at bounding box center [692, 297] width 13 height 14
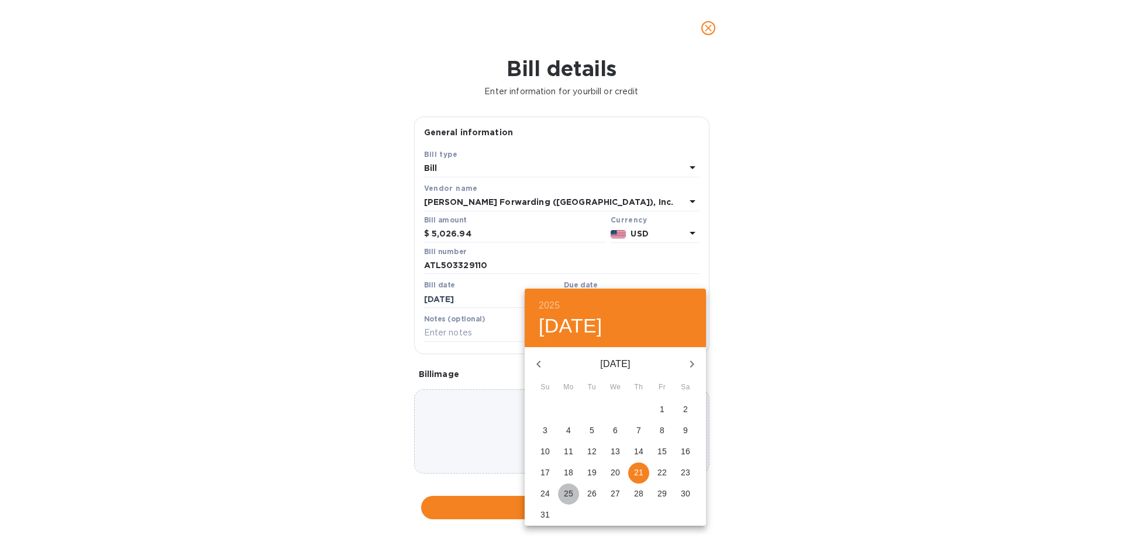
click at [568, 494] on p "25" at bounding box center [568, 493] width 9 height 12
type input "[DATE]"
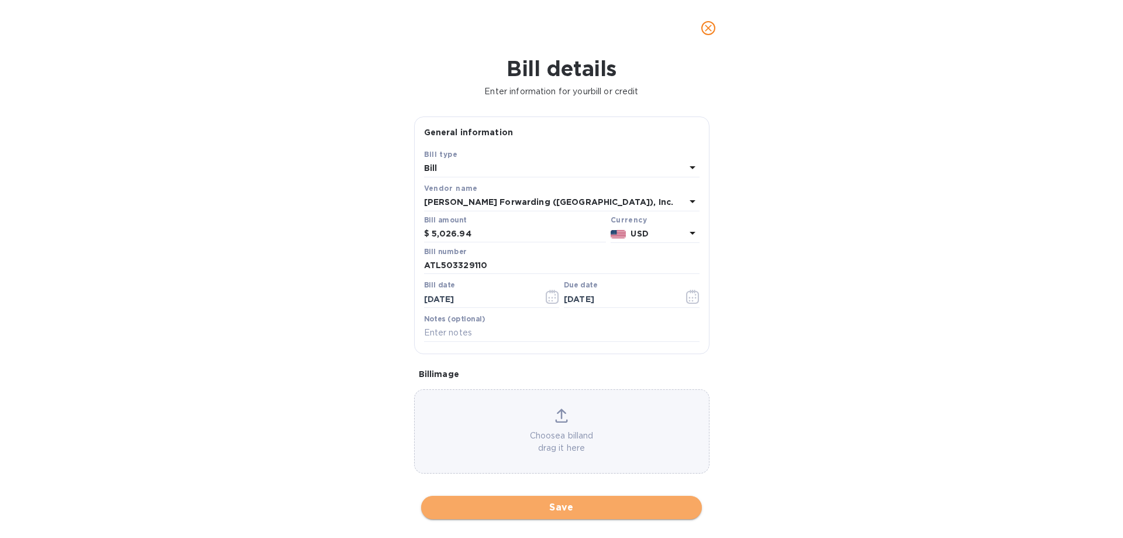
click at [564, 503] on span "Save" at bounding box center [562, 507] width 262 height 14
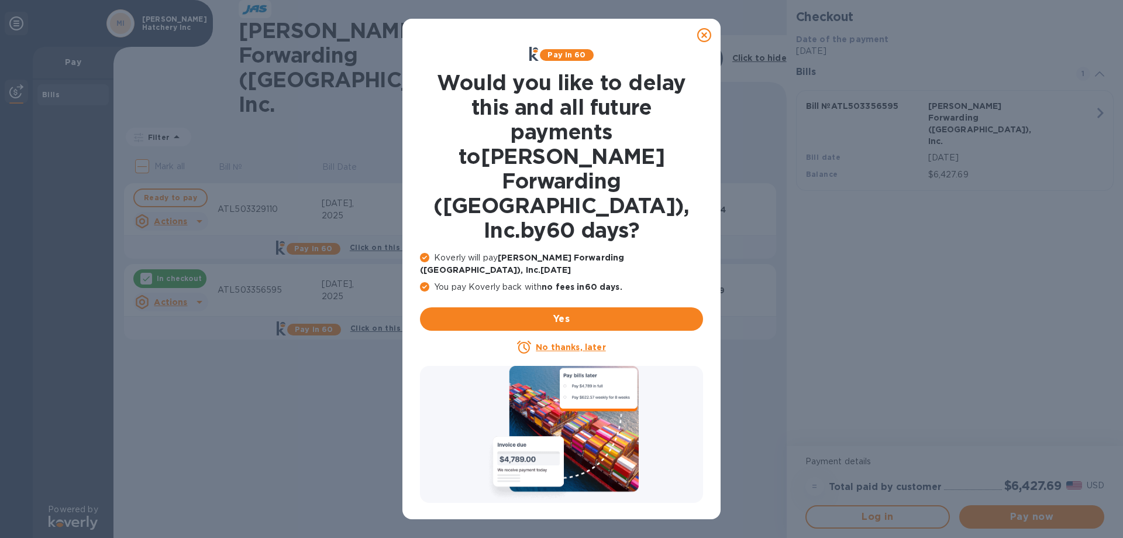
click at [582, 342] on u "No thanks, later" at bounding box center [571, 346] width 70 height 9
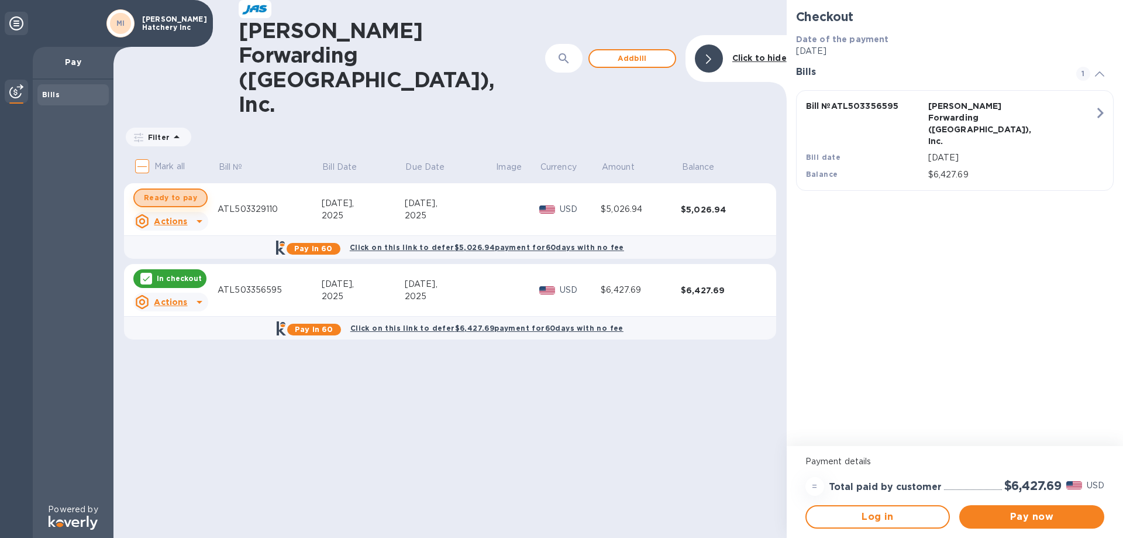
click at [177, 191] on span "Ready to pay" at bounding box center [170, 198] width 53 height 14
checkbox input "true"
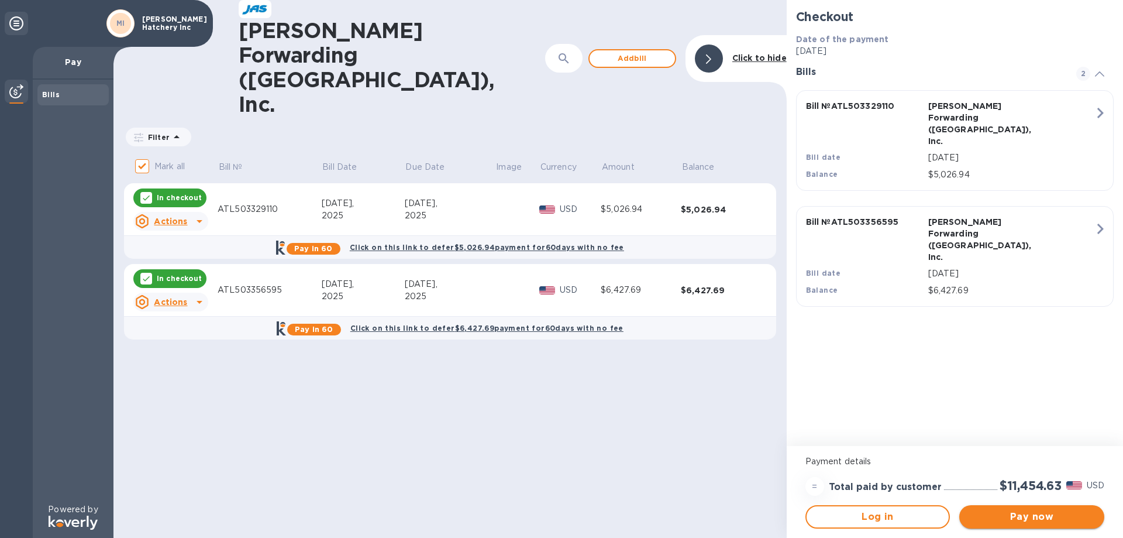
click at [1006, 520] on span "Pay now" at bounding box center [1032, 517] width 126 height 14
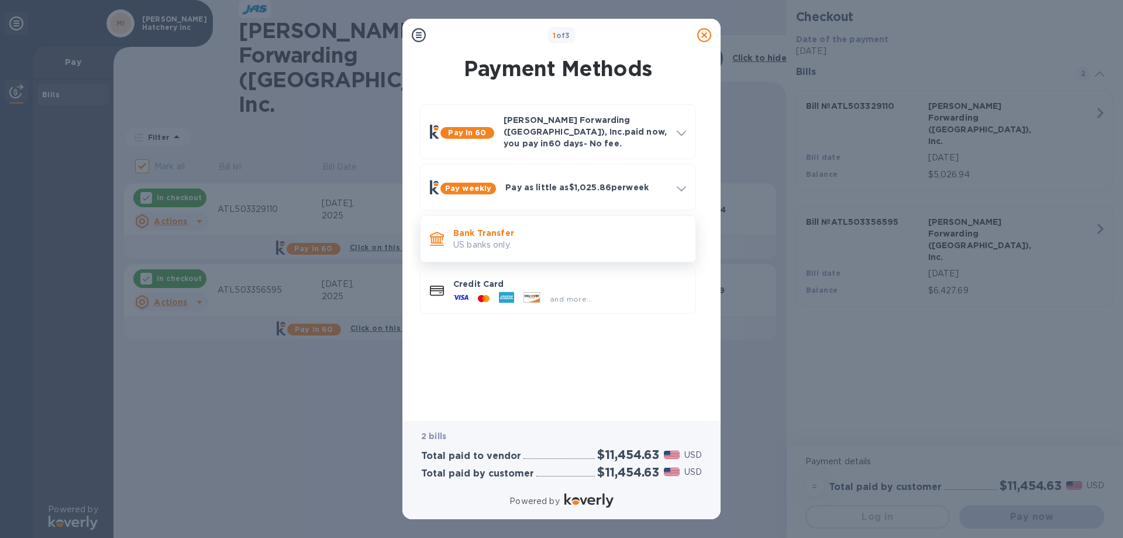
click at [520, 242] on p "US banks only." at bounding box center [569, 245] width 233 height 12
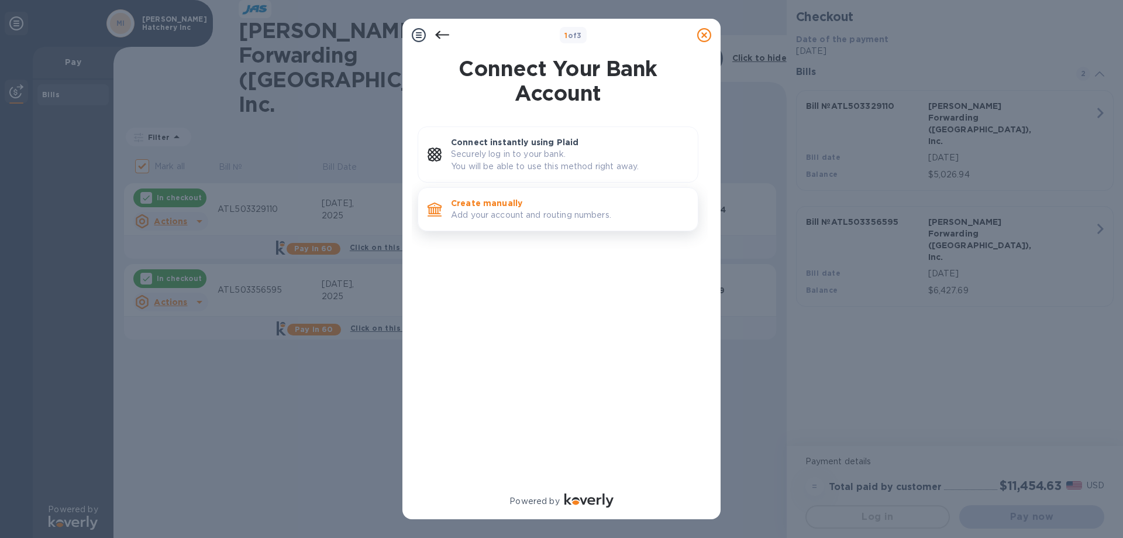
click at [521, 219] on p "Add your account and routing numbers." at bounding box center [570, 215] width 238 height 12
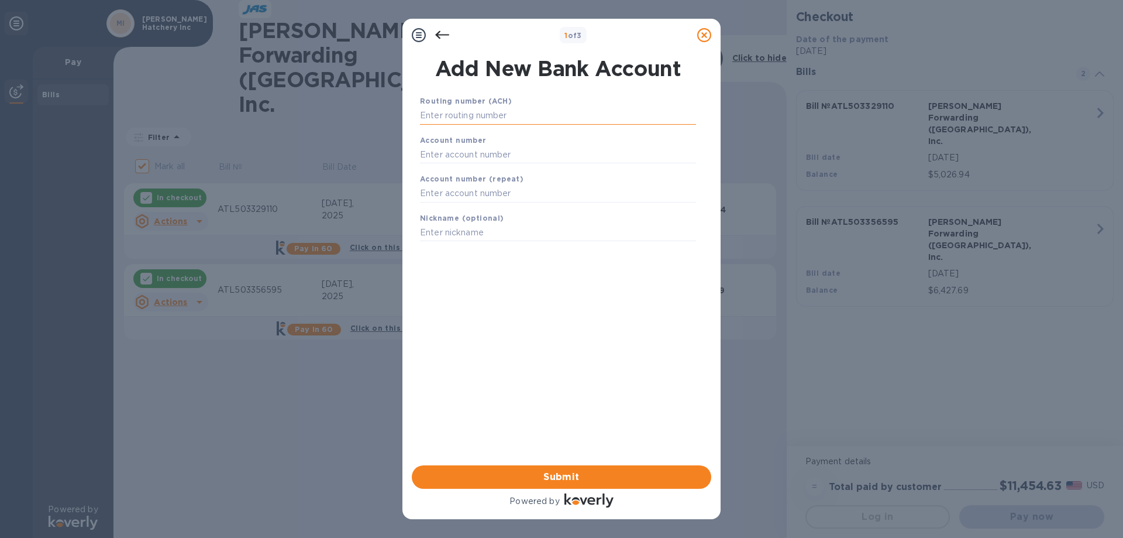
click at [508, 114] on input "text" at bounding box center [558, 116] width 276 height 18
type input "063114030"
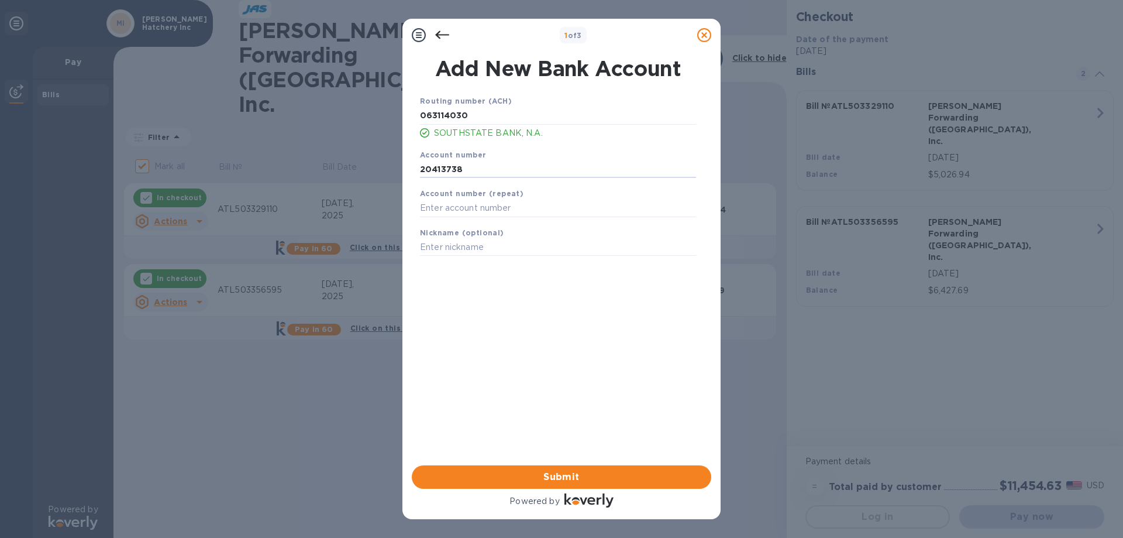
type input "20413738"
type input "MHI"
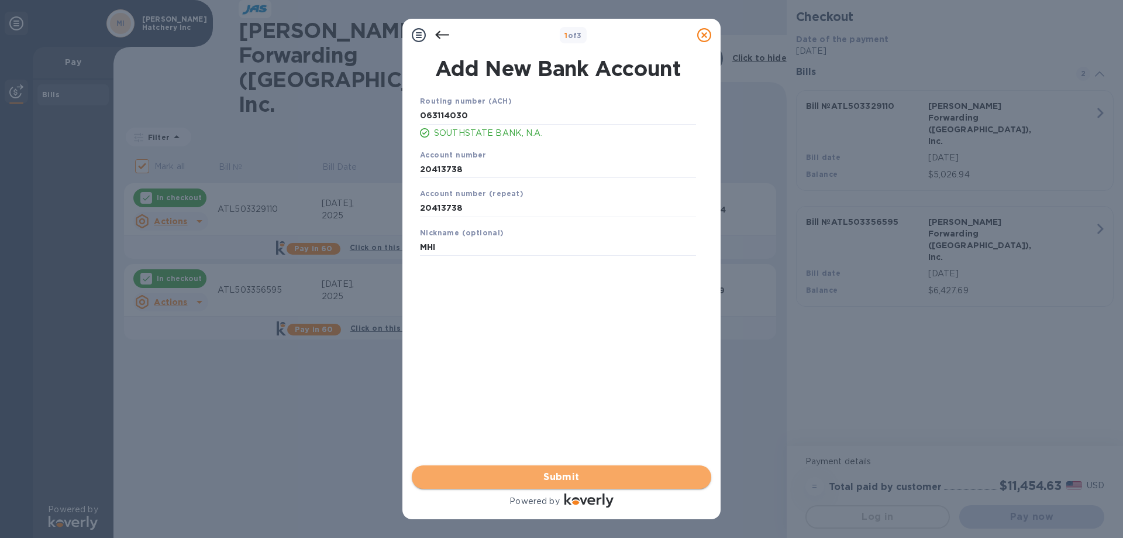
click at [591, 475] on span "Submit" at bounding box center [561, 477] width 281 height 14
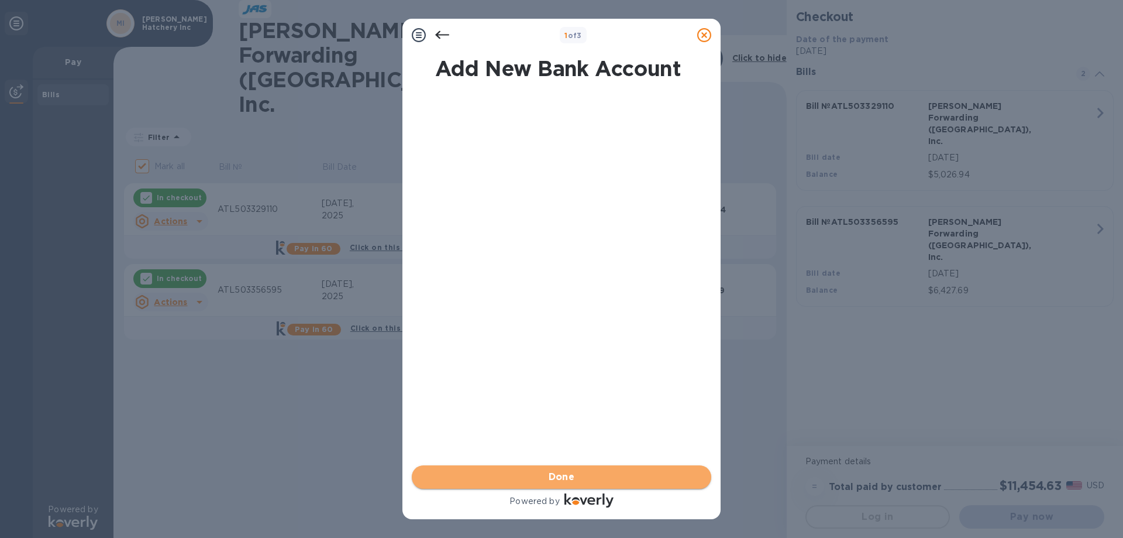
click at [591, 475] on span "Done" at bounding box center [561, 477] width 281 height 14
click at [591, 475] on span "Submit" at bounding box center [561, 477] width 281 height 14
